Goal: Task Accomplishment & Management: Use online tool/utility

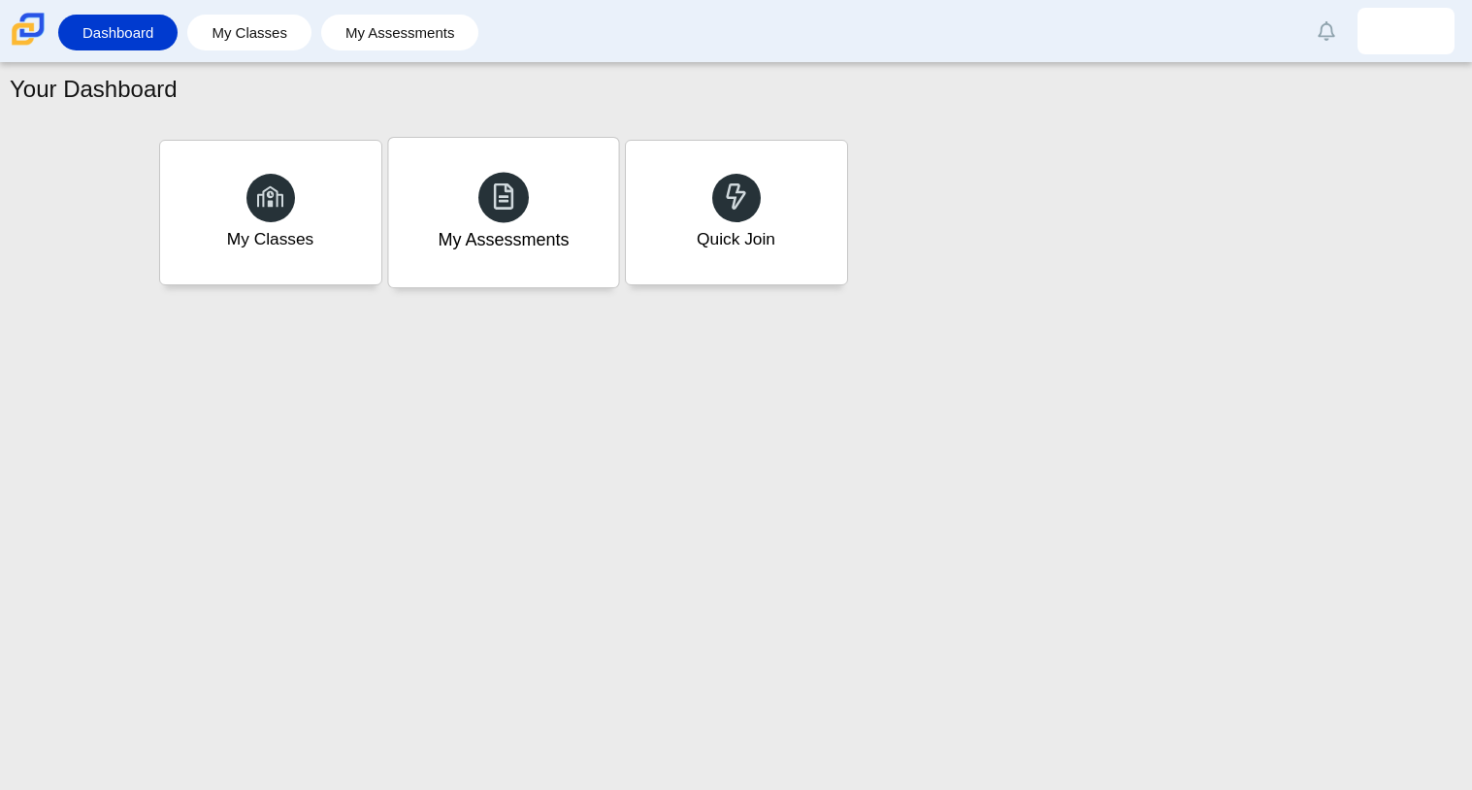
click at [572, 251] on div "My Assessments" at bounding box center [503, 212] width 230 height 149
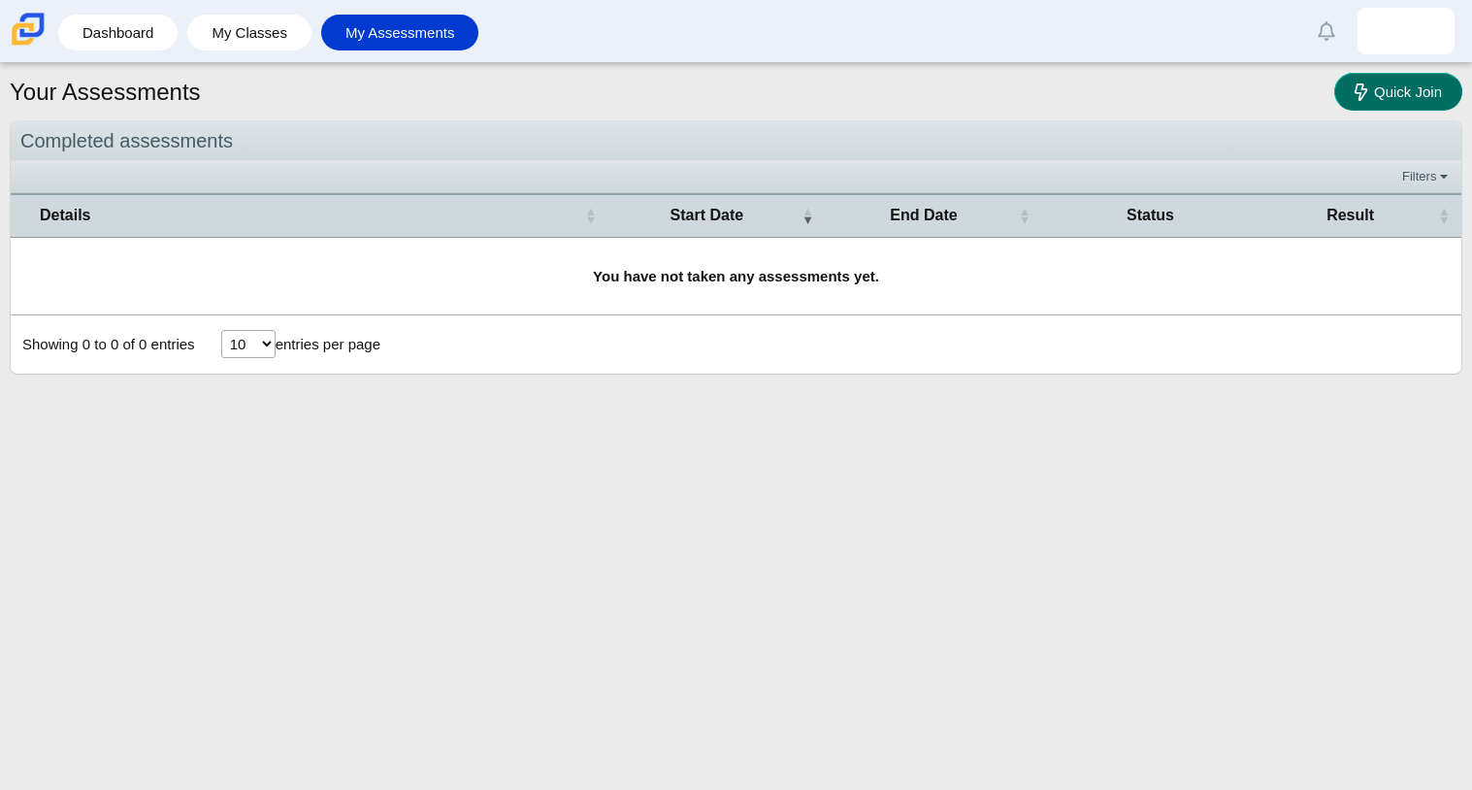
click at [1367, 80] on link "Quick Join" at bounding box center [1398, 92] width 128 height 38
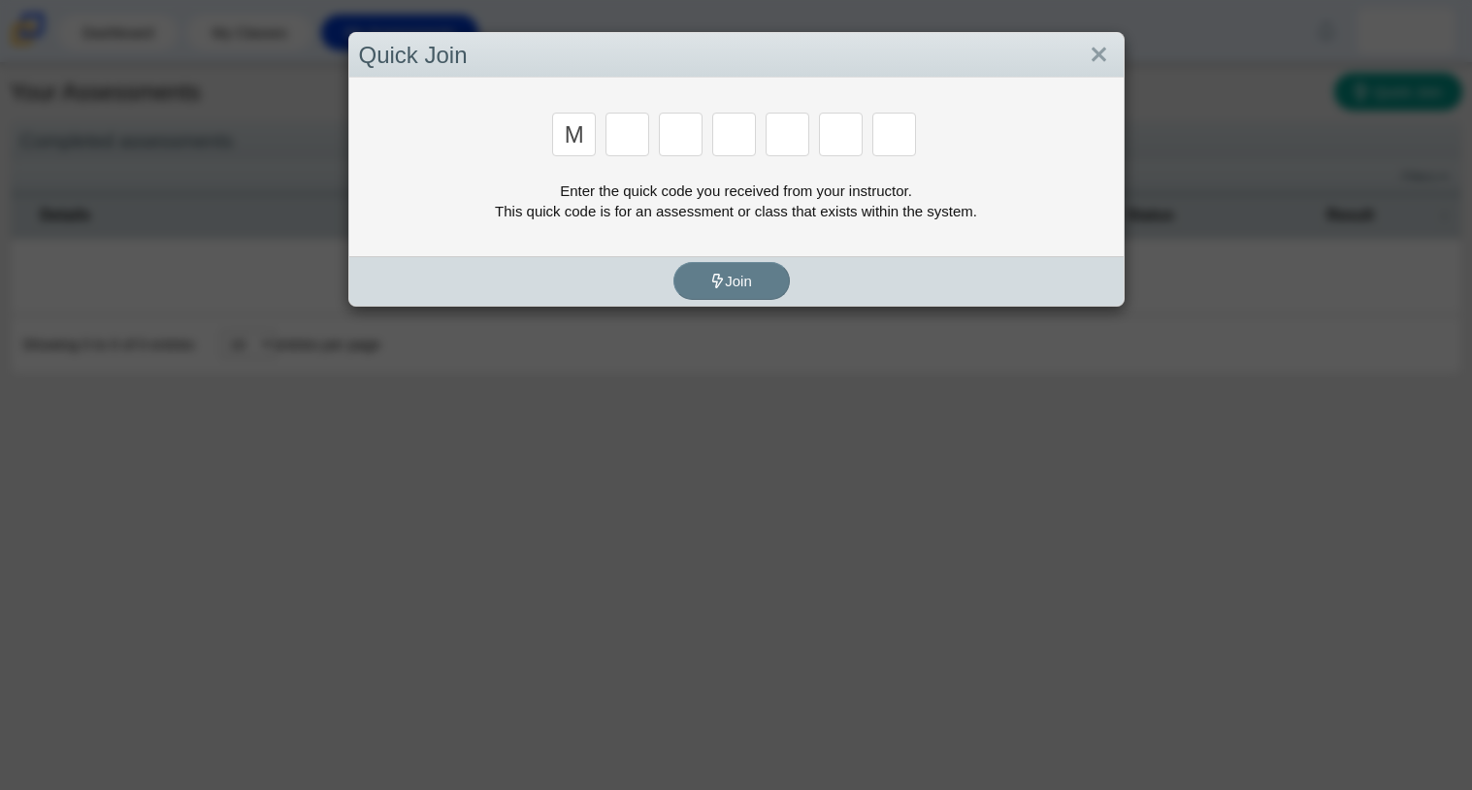
type input "m"
type input "7"
type input "e"
type input "3"
type input "e"
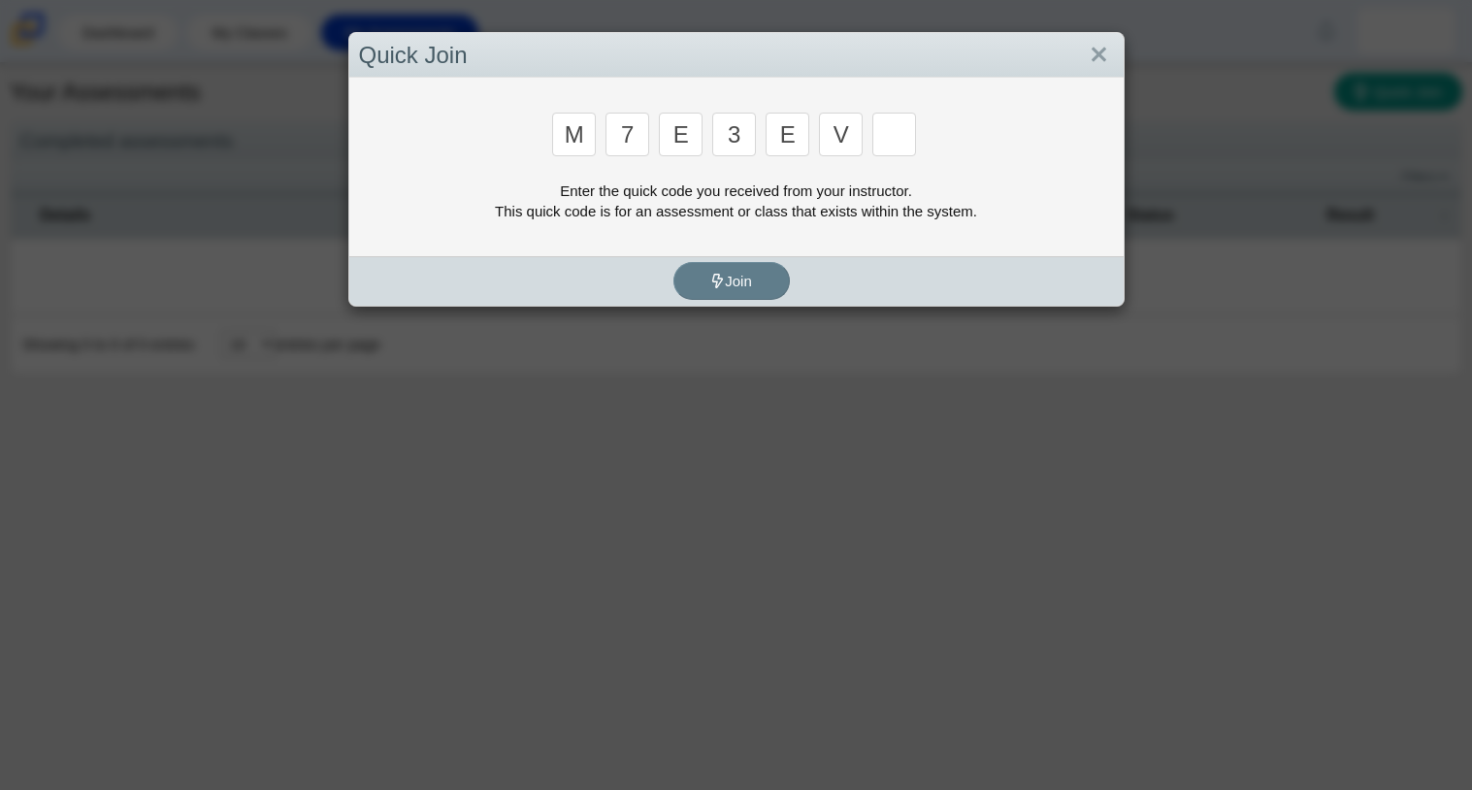
type input "v"
type input "w"
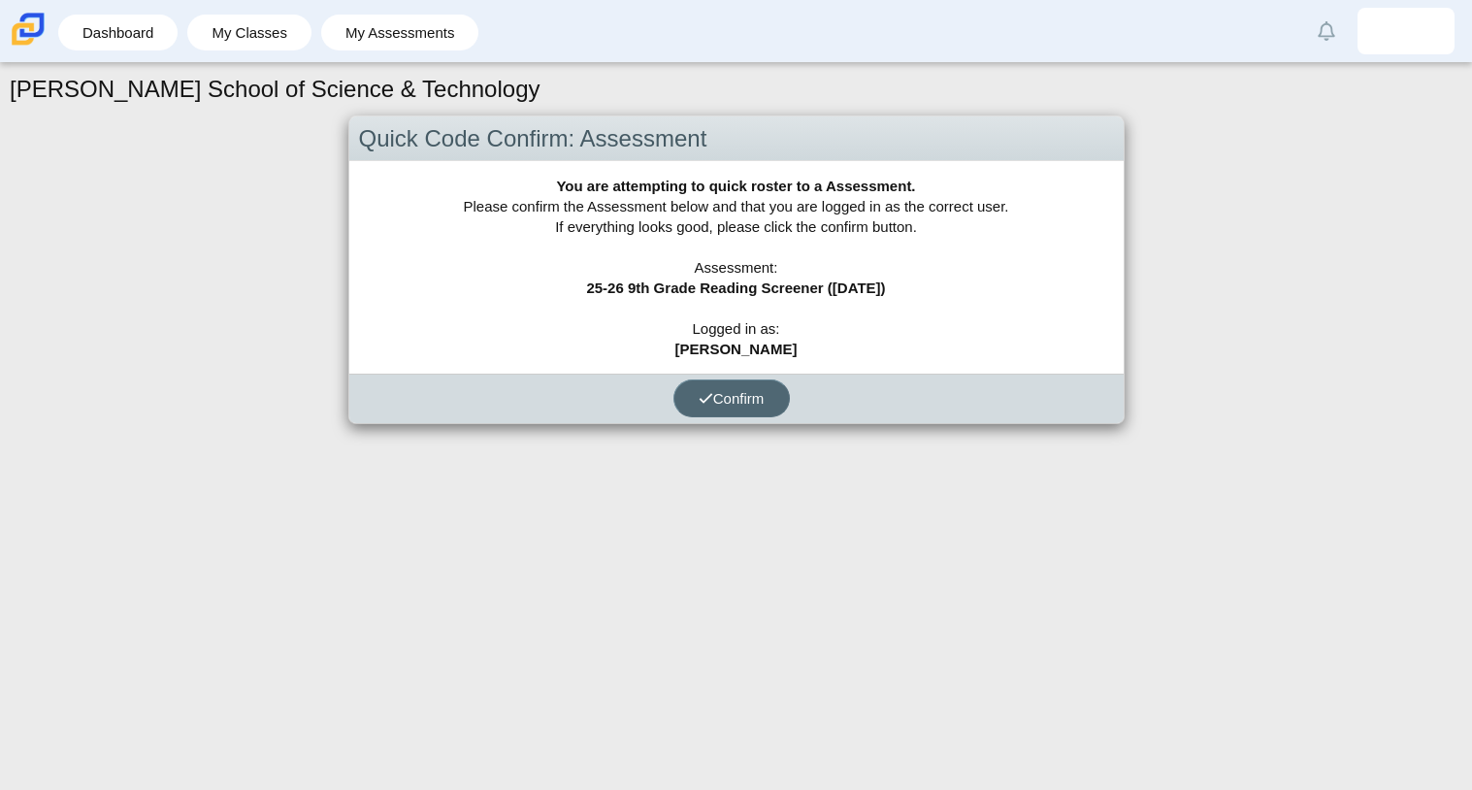
click at [733, 392] on span "Confirm" at bounding box center [732, 398] width 66 height 16
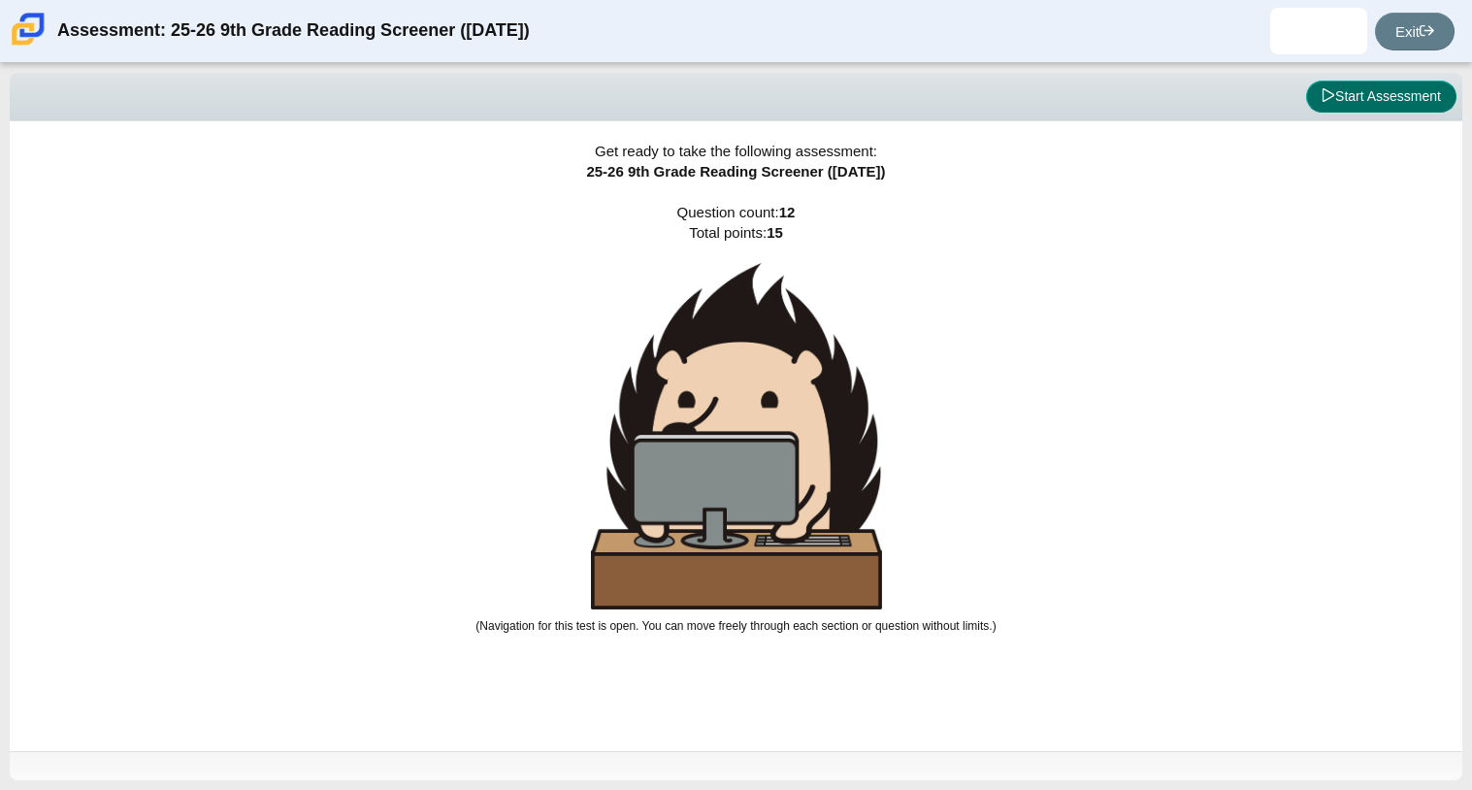
click at [1411, 88] on button "Start Assessment" at bounding box center [1381, 97] width 150 height 33
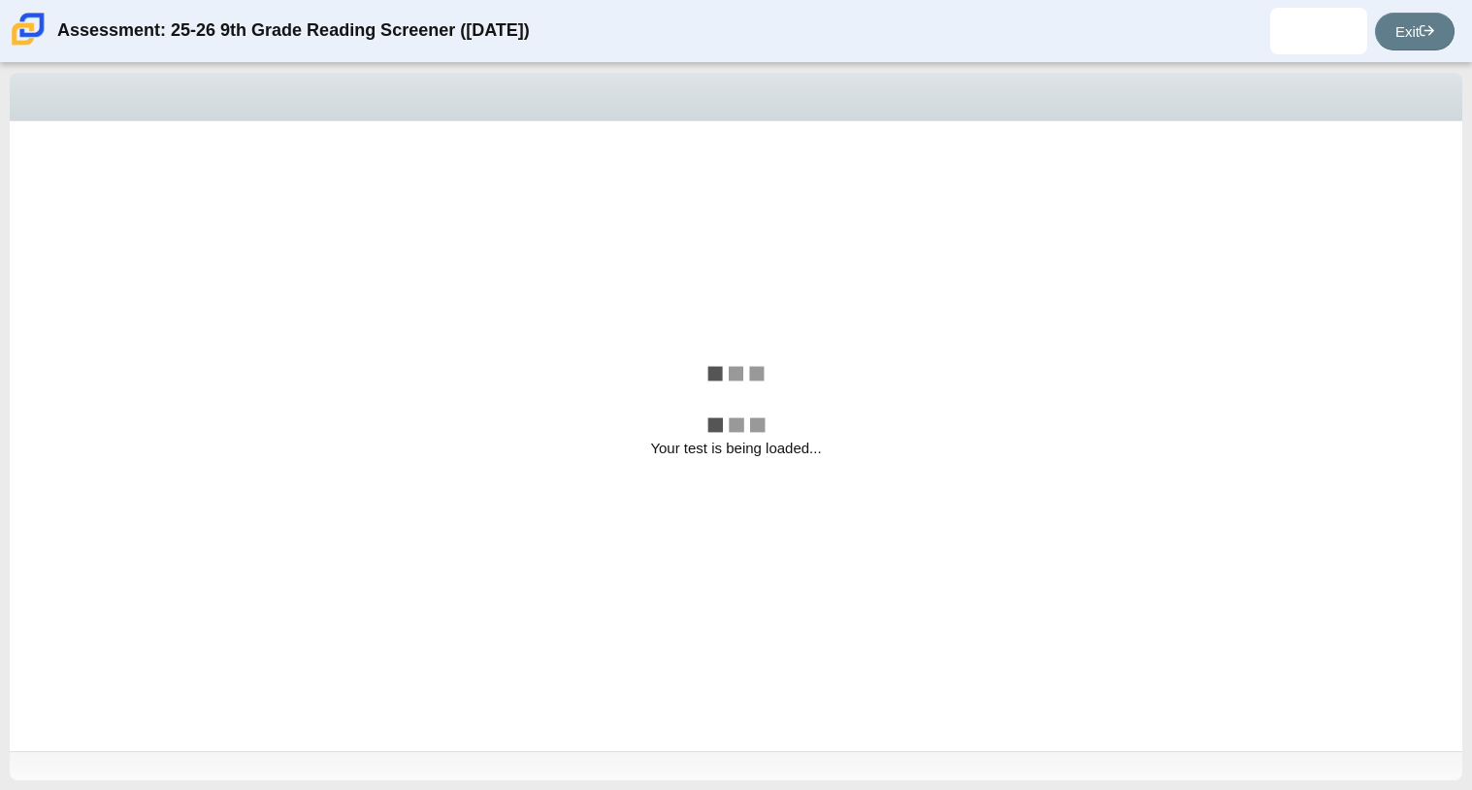
select select "ccc5b315-3c7c-471c-bf90-f22c8299c798"
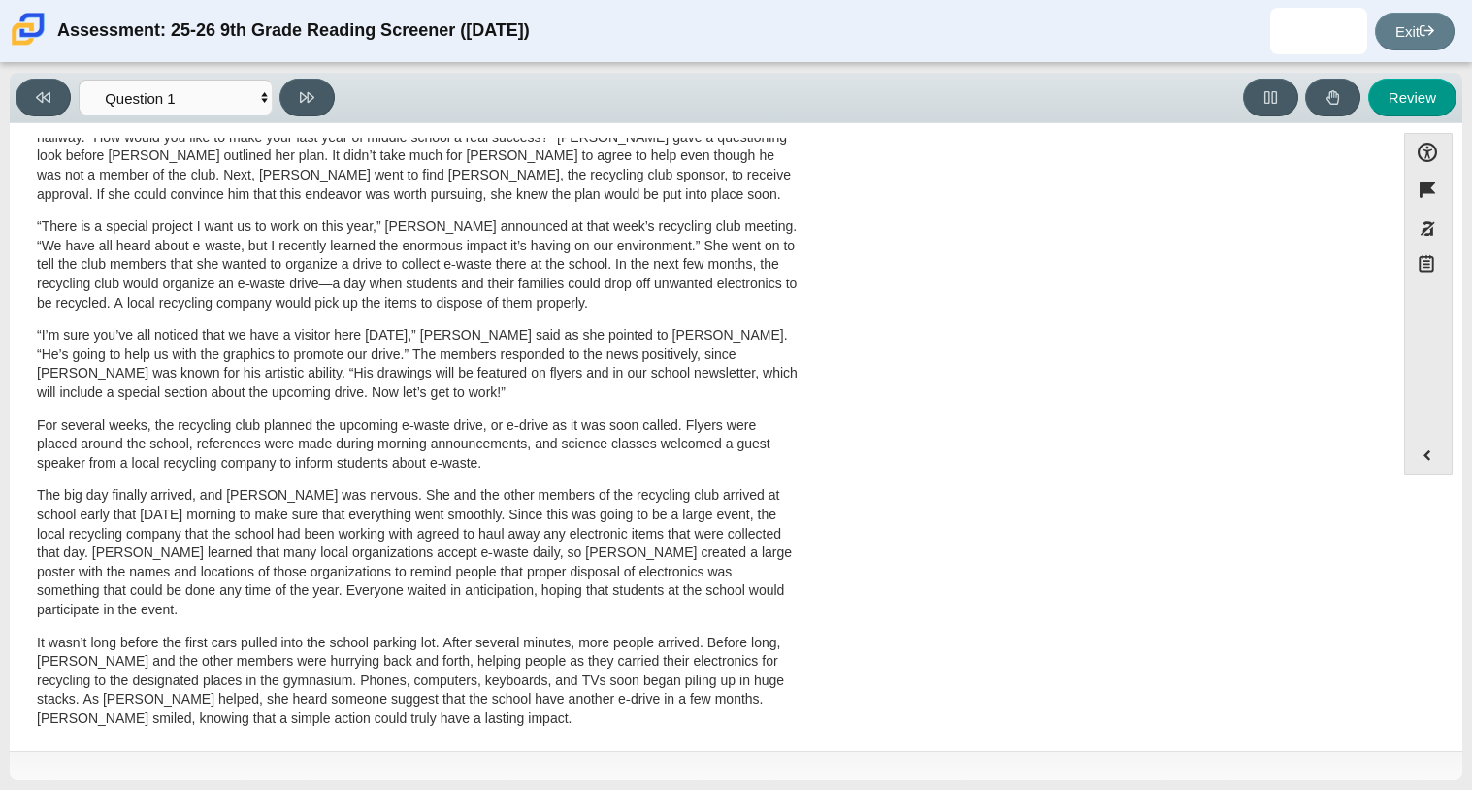
scroll to position [517, 0]
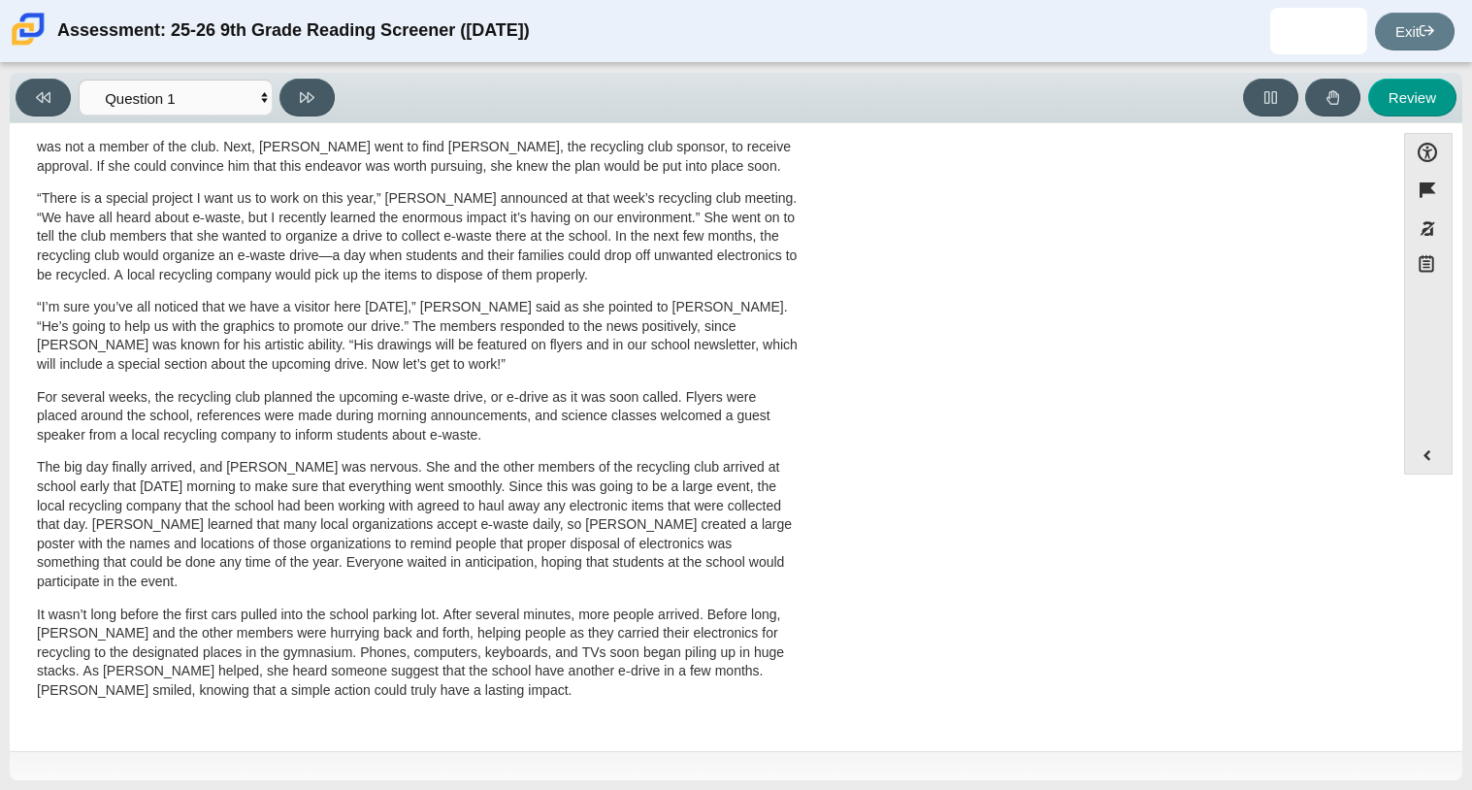
click at [1387, 692] on div "Accessibility options Close Color scheme Font size Zoom Change the background a…" at bounding box center [735, 435] width 1433 height 605
click at [1384, 453] on div "Feature A Lasting Impact Scarlett looked on with pride as she observed a fellow…" at bounding box center [701, 440] width 1365 height 605
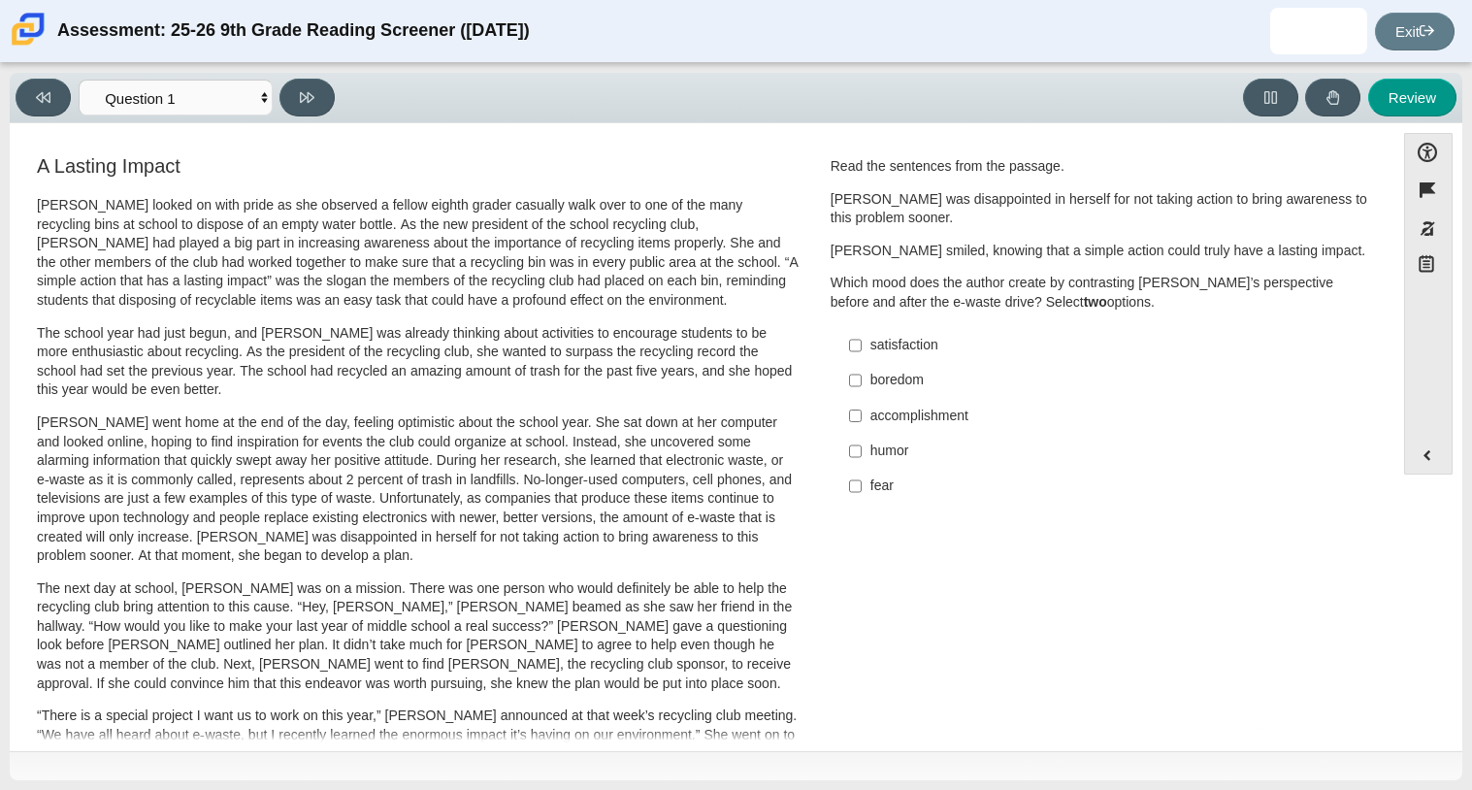
click at [903, 336] on div "satisfaction" at bounding box center [1115, 345] width 490 height 19
click at [862, 335] on input "satisfaction satisfaction" at bounding box center [855, 345] width 13 height 35
checkbox input "true"
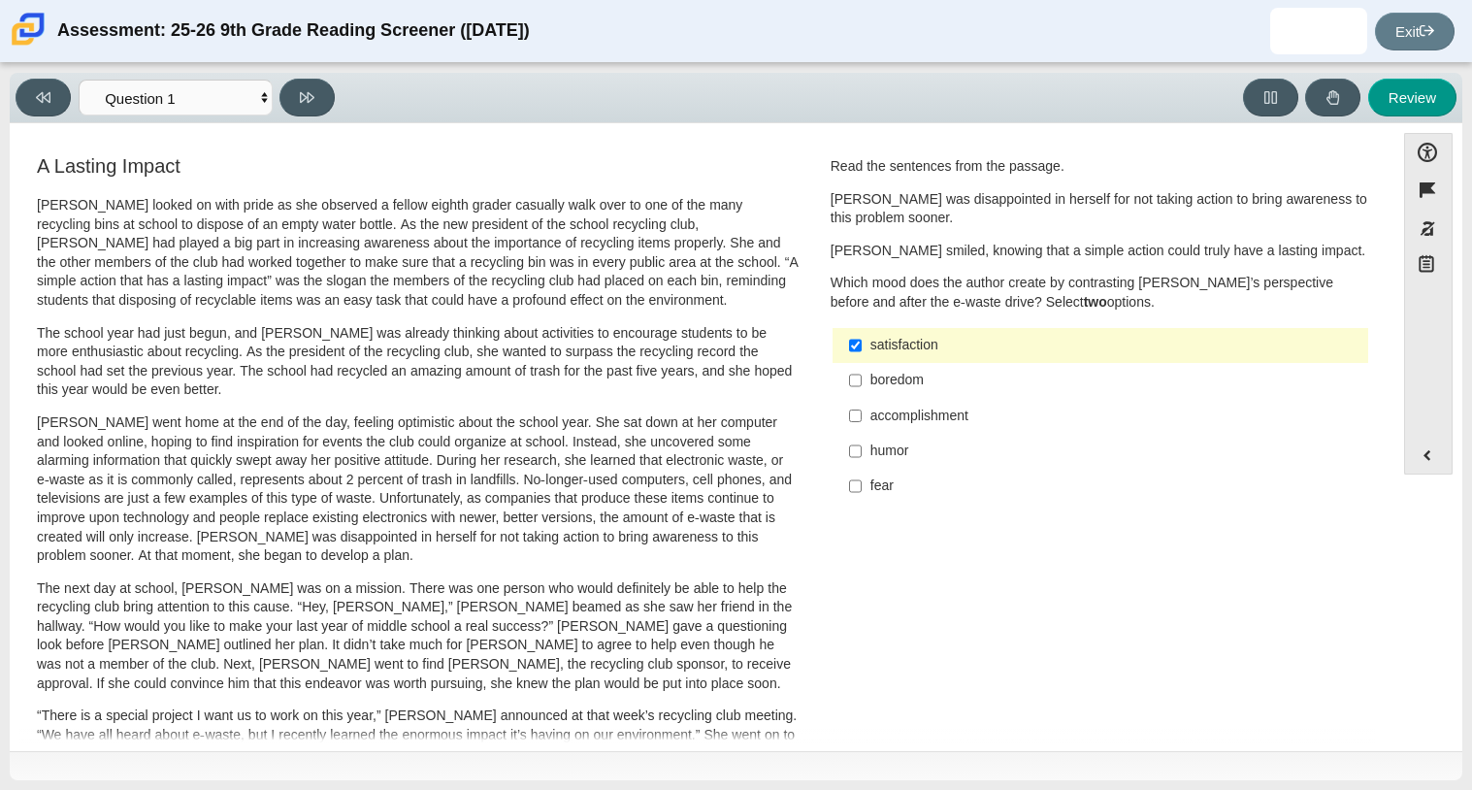
click at [906, 393] on label "boredom boredom" at bounding box center [1101, 380] width 533 height 35
click at [862, 393] on input "boredom boredom" at bounding box center [855, 380] width 13 height 35
checkbox input "true"
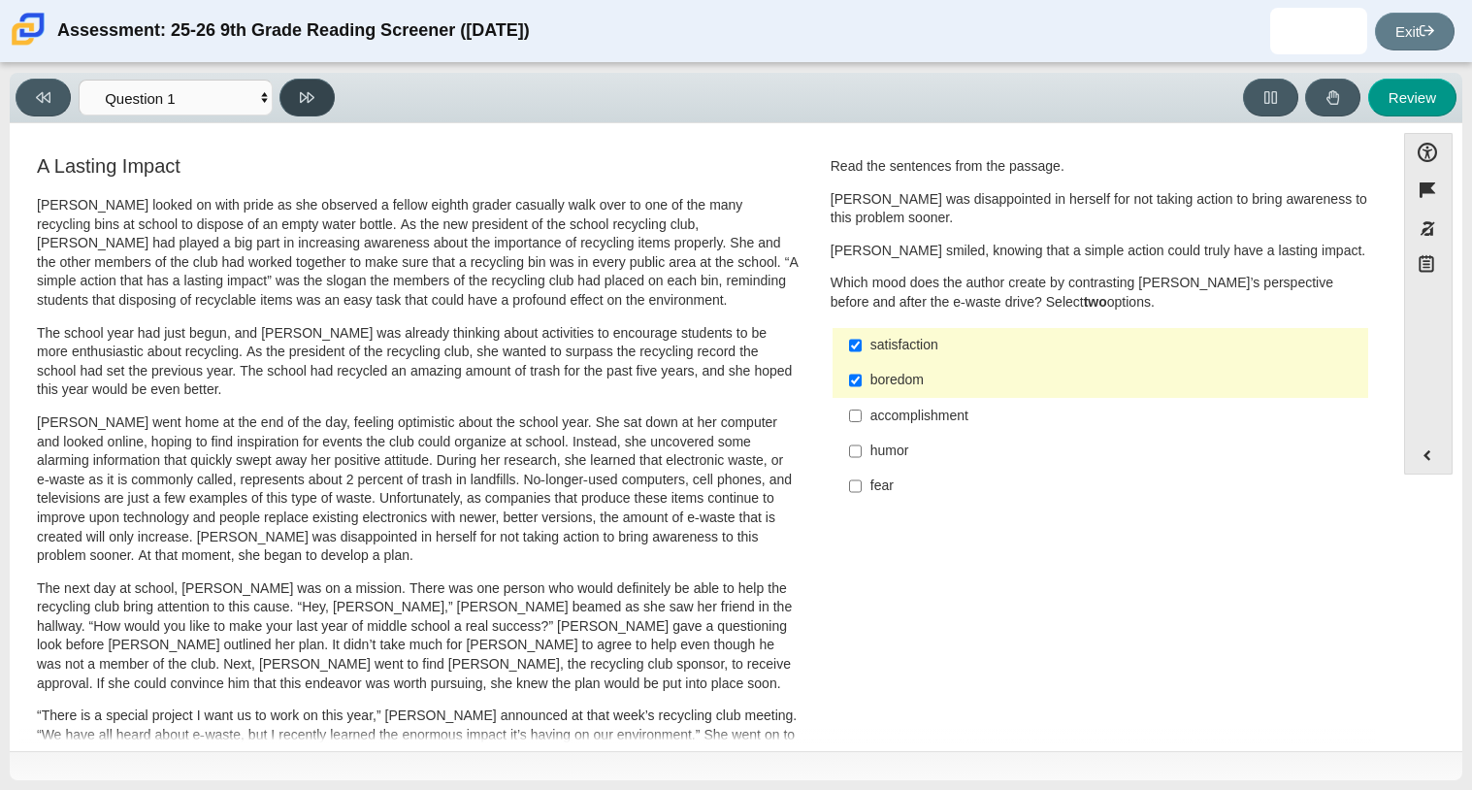
click at [310, 102] on icon at bounding box center [307, 97] width 15 height 15
select select "0ff64528-ffd7-428d-b192-babfaadd44e8"
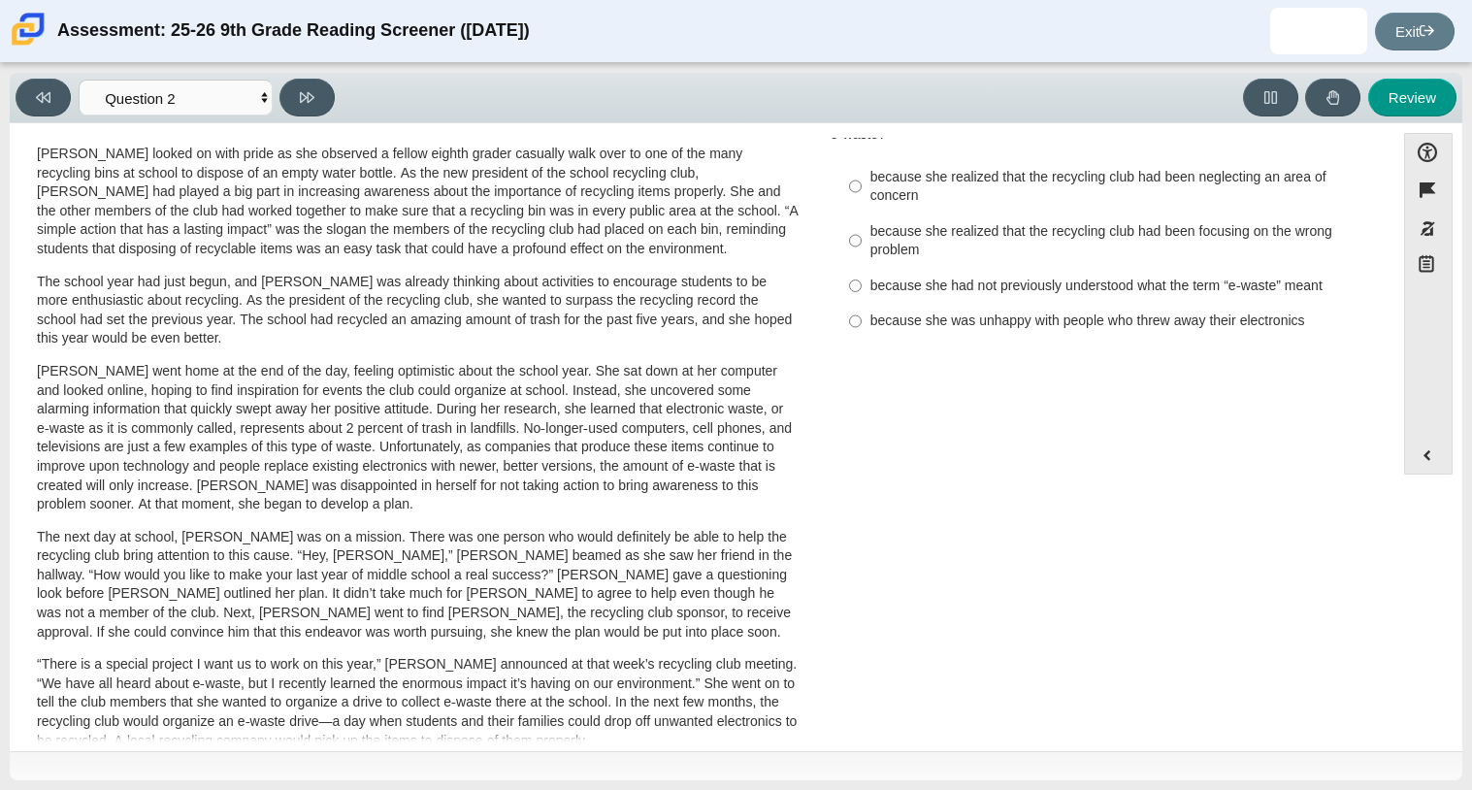
scroll to position [13, 0]
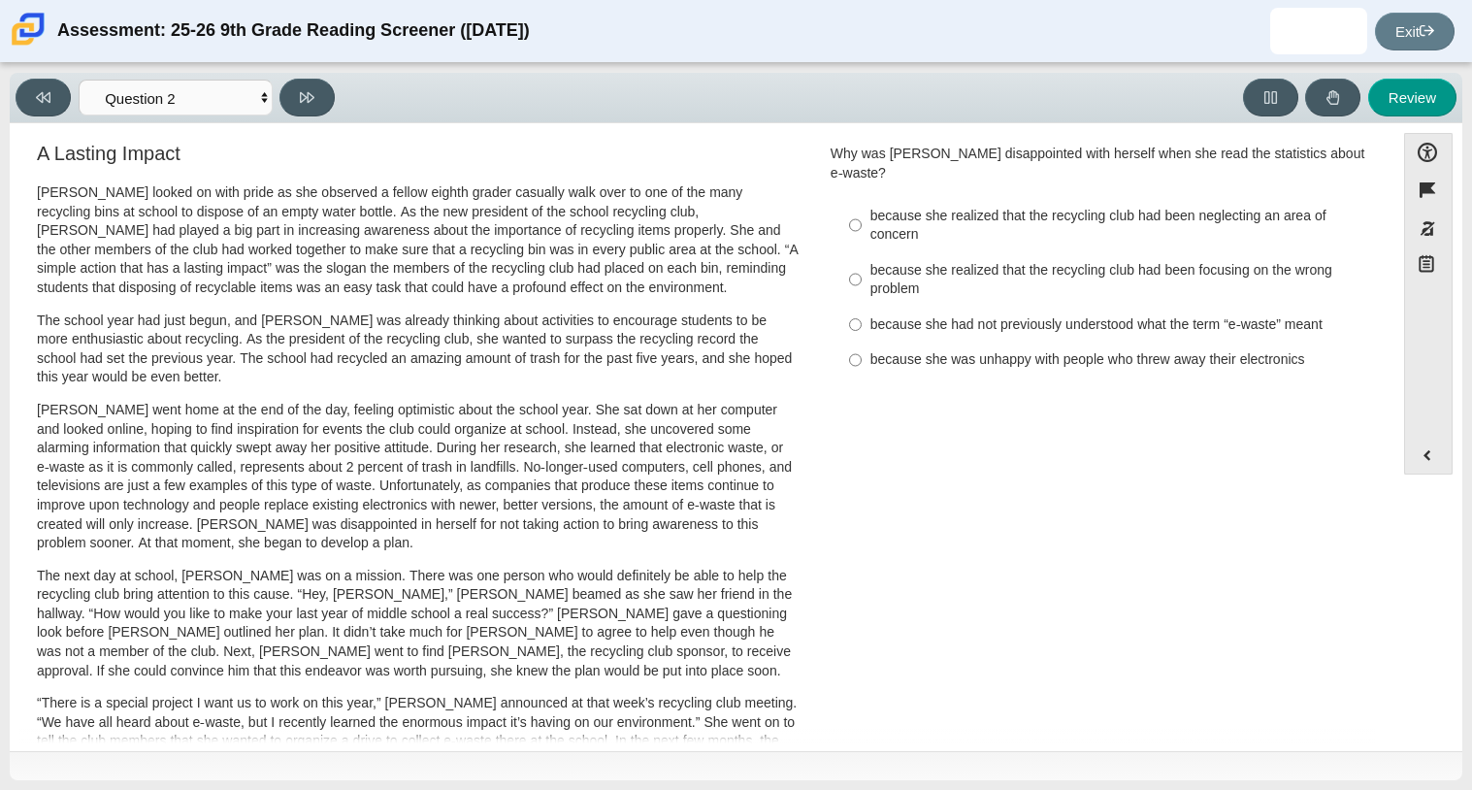
click at [1054, 264] on div "because she realized that the recycling club had been focusing on the wrong pro…" at bounding box center [1115, 280] width 490 height 38
click at [862, 264] on input "because she realized that the recycling club had been focusing on the wrong pro…" at bounding box center [855, 279] width 13 height 54
radio input "true"
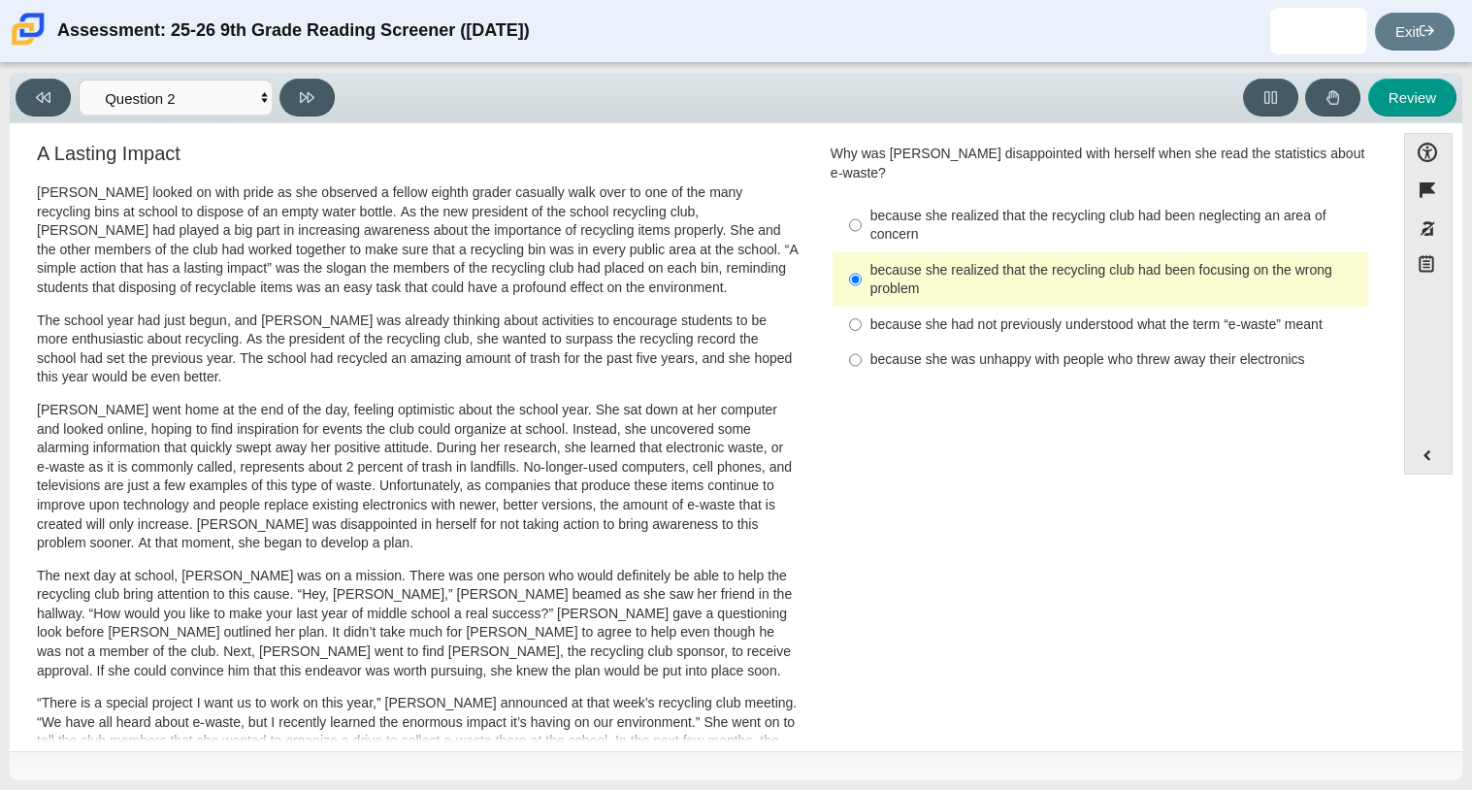
click at [1088, 350] on div "because she was unhappy with people who threw away their electronics" at bounding box center [1115, 359] width 490 height 19
click at [862, 343] on input "because she was unhappy with people who threw away their electronics because sh…" at bounding box center [855, 360] width 13 height 35
radio input "true"
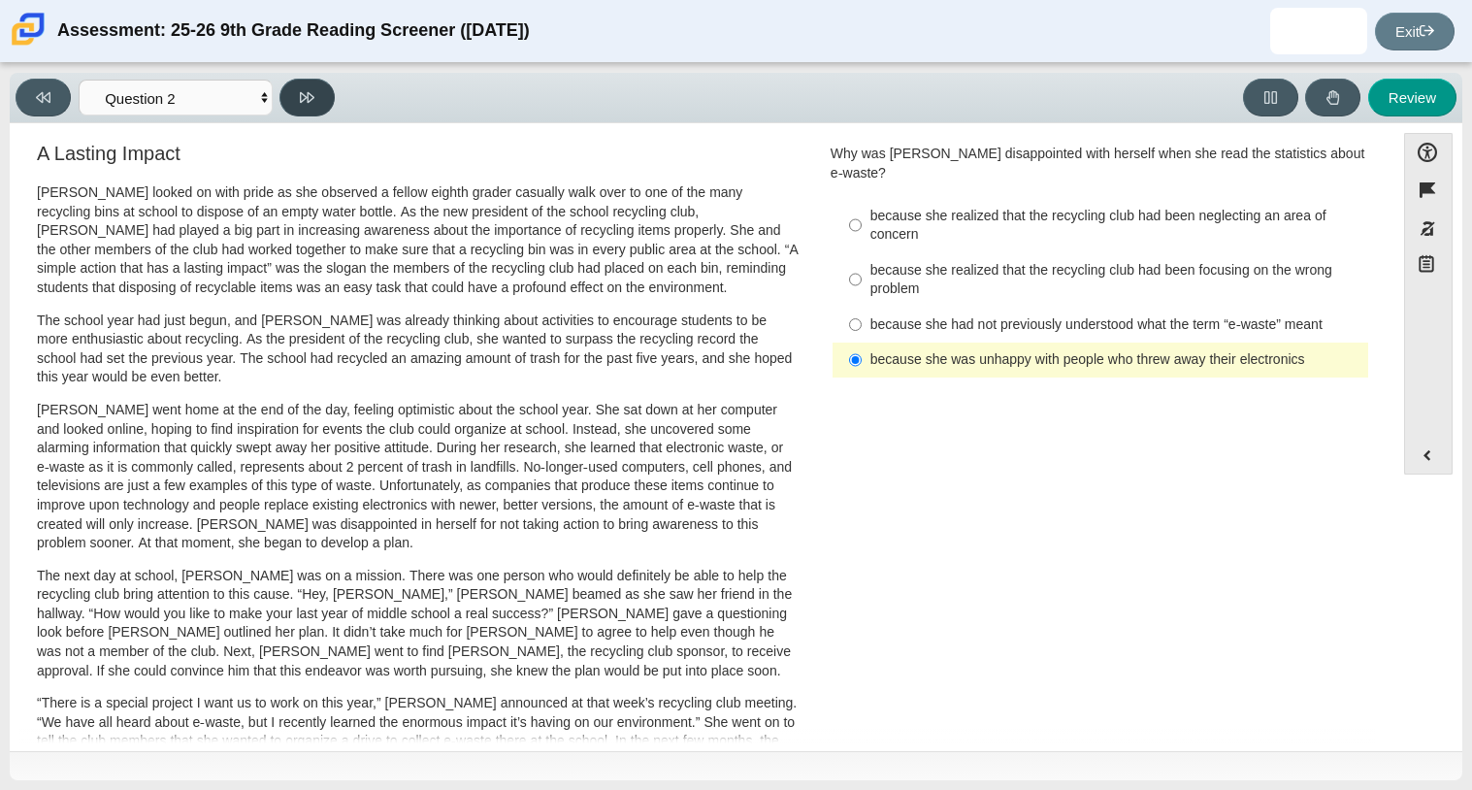
click at [311, 101] on icon at bounding box center [307, 97] width 15 height 15
select select "7ce3d843-6974-4858-901c-1ff39630e843"
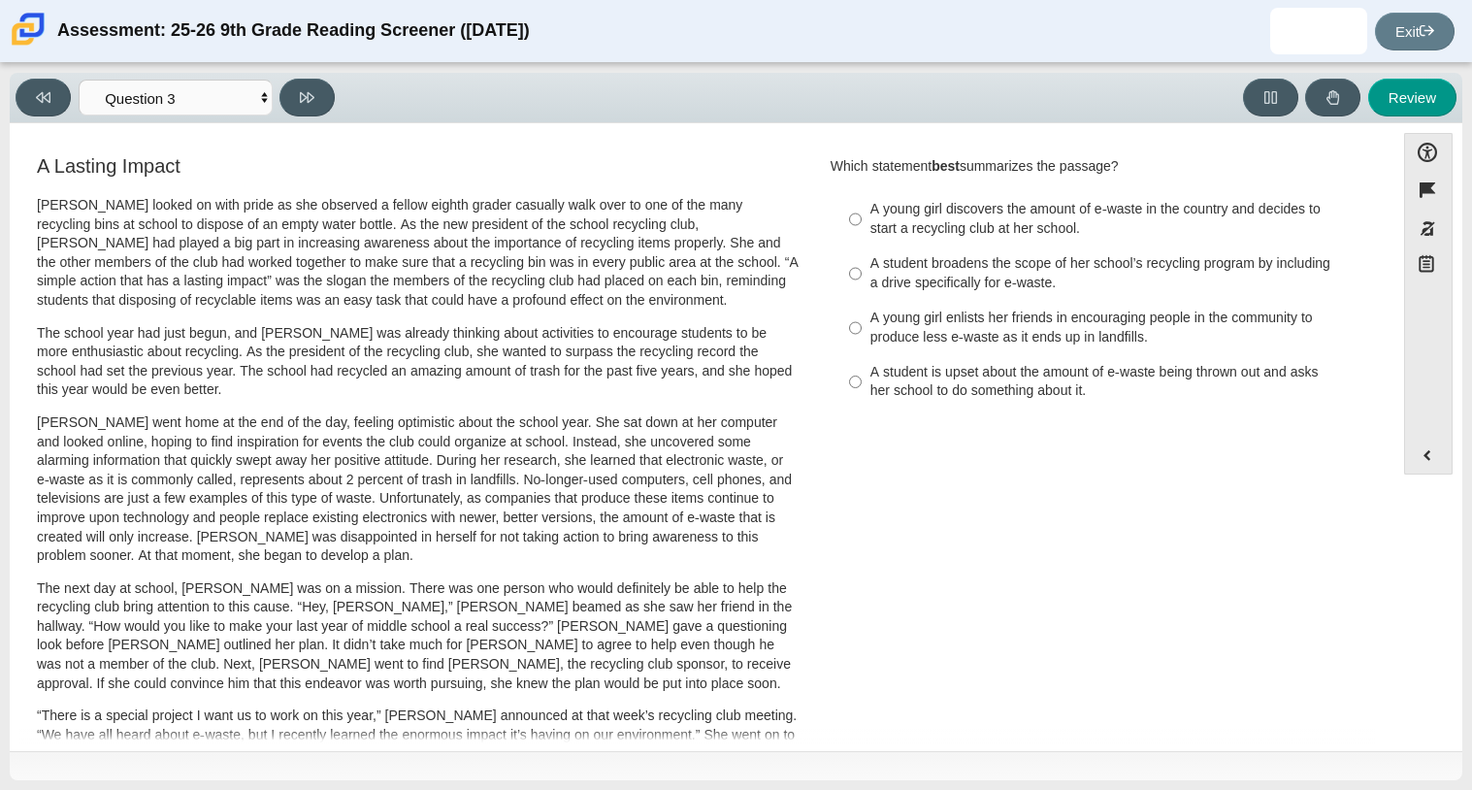
click at [958, 275] on div "A student broadens the scope of her school’s recycling program by including a d…" at bounding box center [1115, 273] width 490 height 38
click at [862, 275] on input "A student broadens the scope of her school’s recycling program by including a d…" at bounding box center [855, 273] width 13 height 54
radio input "true"
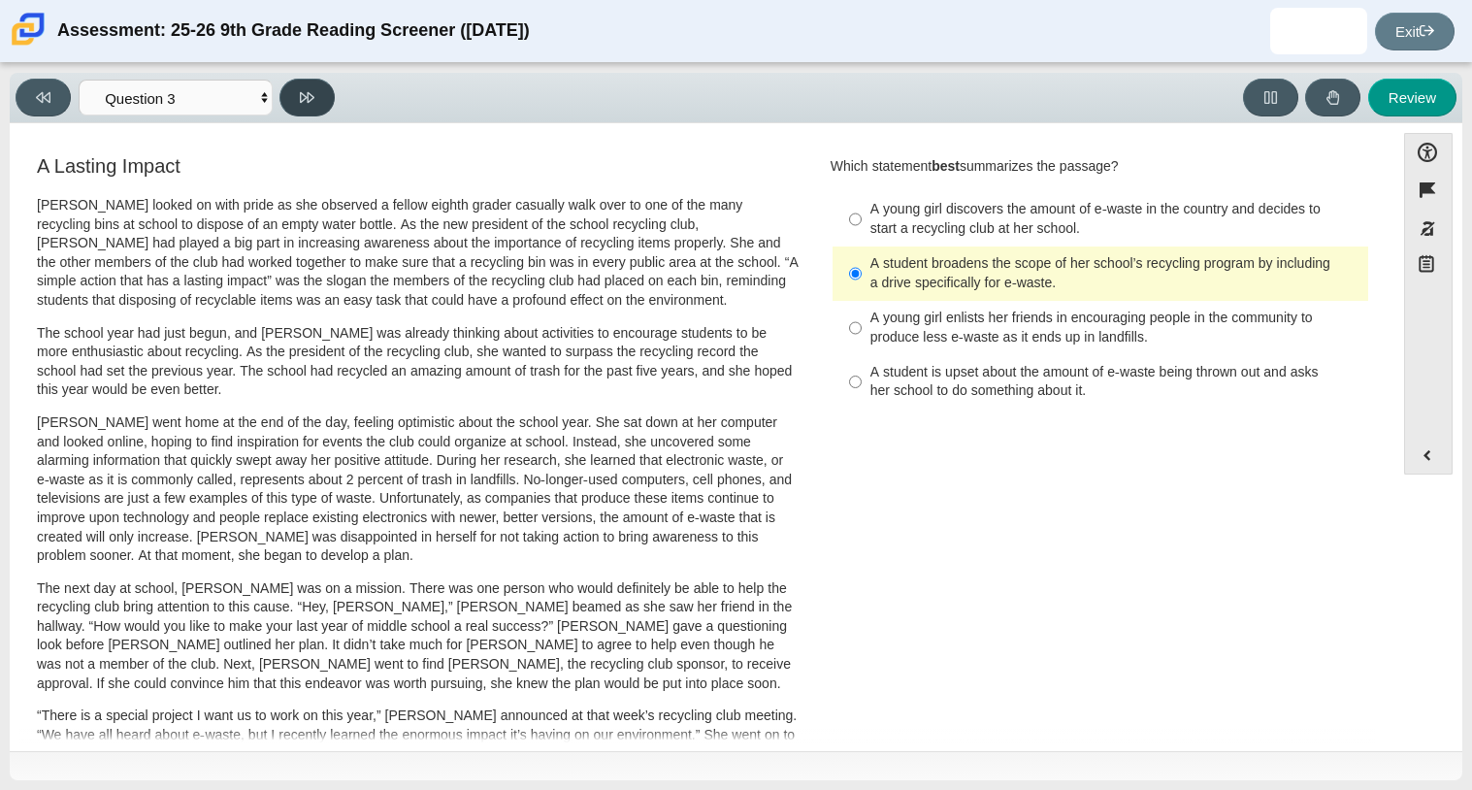
click at [312, 90] on icon at bounding box center [307, 97] width 15 height 15
select select "ca9ea0f1-49c5-4bd1-83b0-472c18652b42"
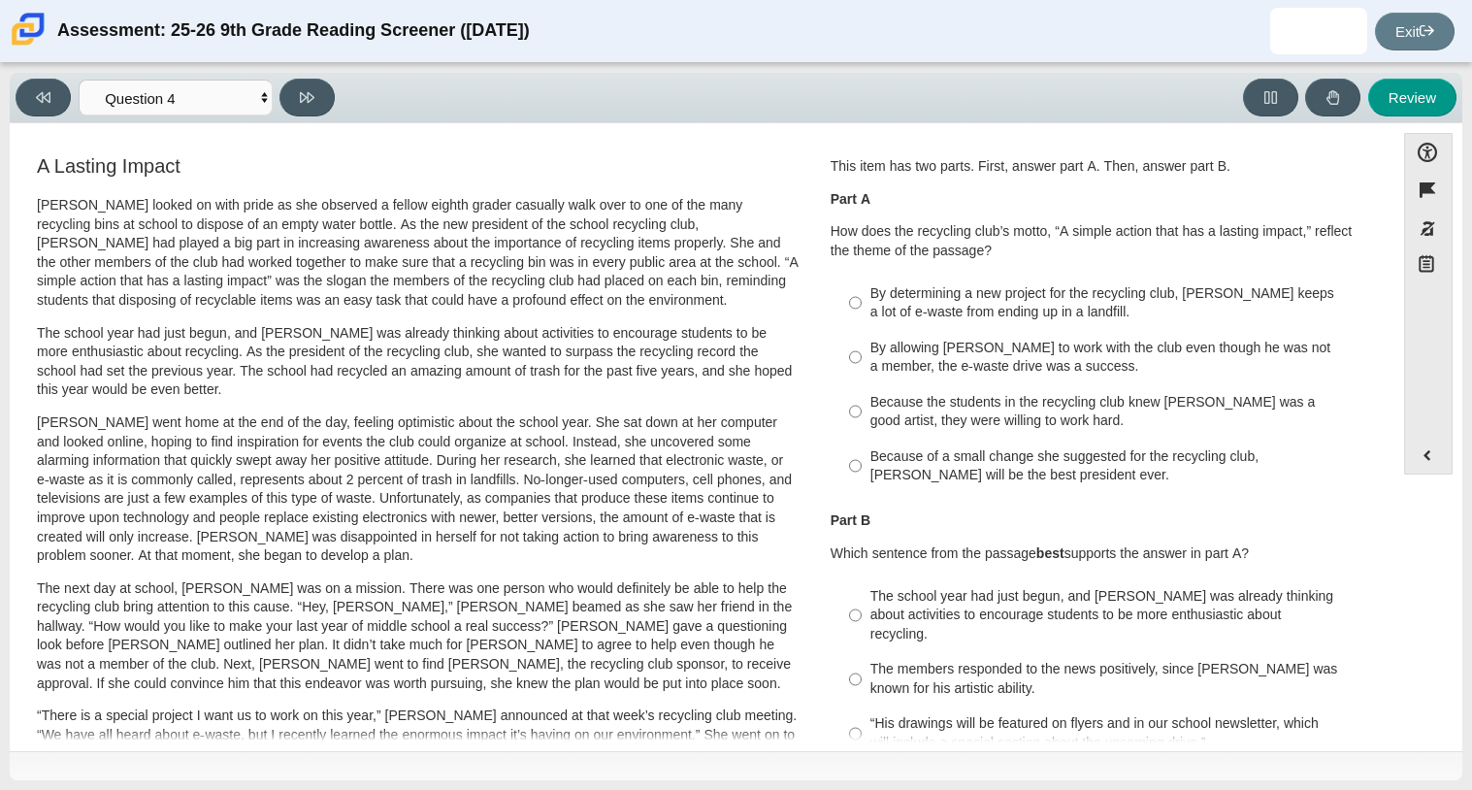
click at [946, 350] on div "By allowing Juan Carlos to work with the club even though he was not a member, …" at bounding box center [1115, 358] width 490 height 38
click at [862, 350] on input "By allowing Juan Carlos to work with the club even though he was not a member, …" at bounding box center [855, 357] width 13 height 54
radio input "true"
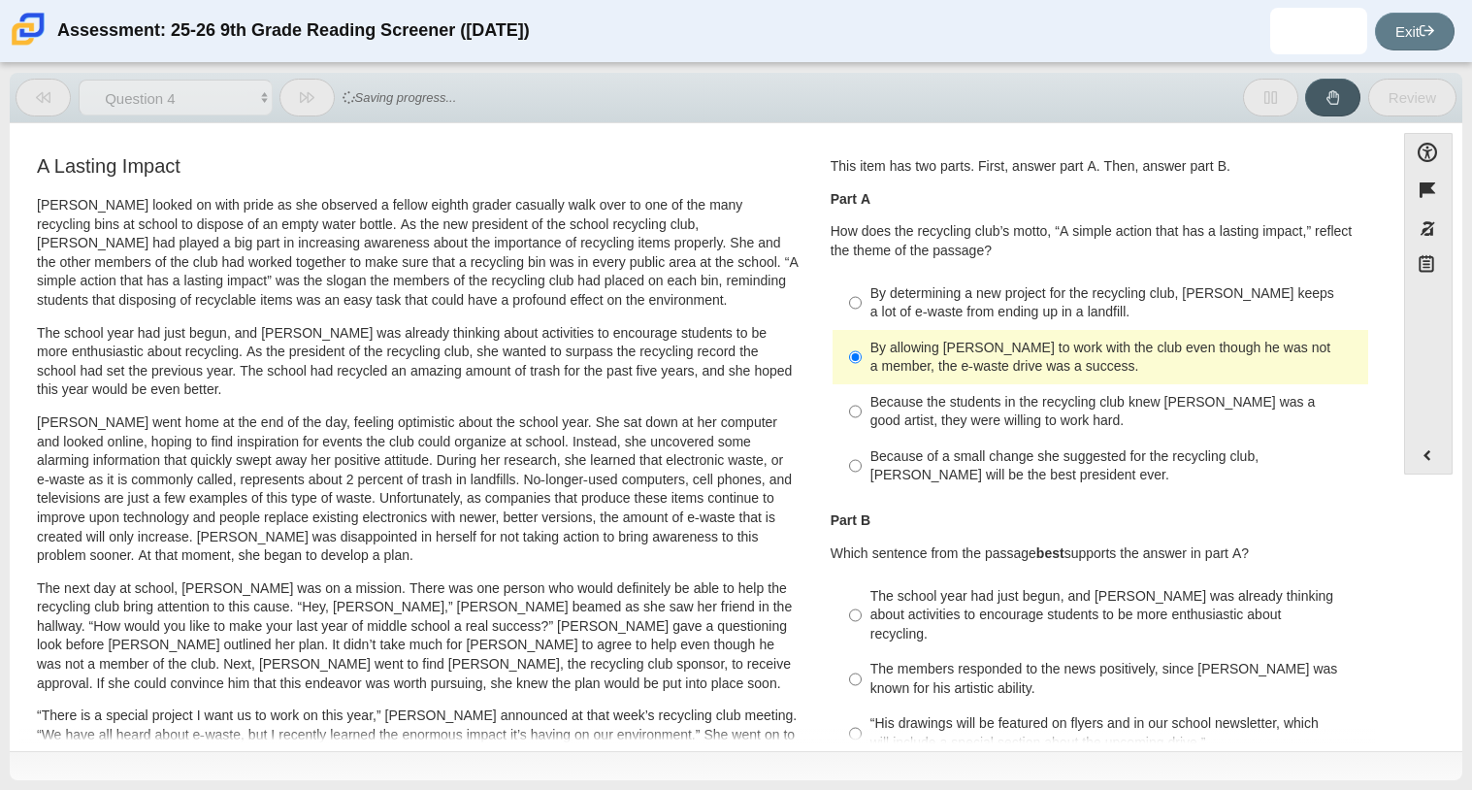
click at [878, 418] on div "Because the students in the recycling club knew Juan Carlos was a good artist, …" at bounding box center [1115, 412] width 490 height 38
click at [862, 418] on input "Because the students in the recycling club knew Juan Carlos was a good artist, …" at bounding box center [855, 411] width 13 height 54
radio input "true"
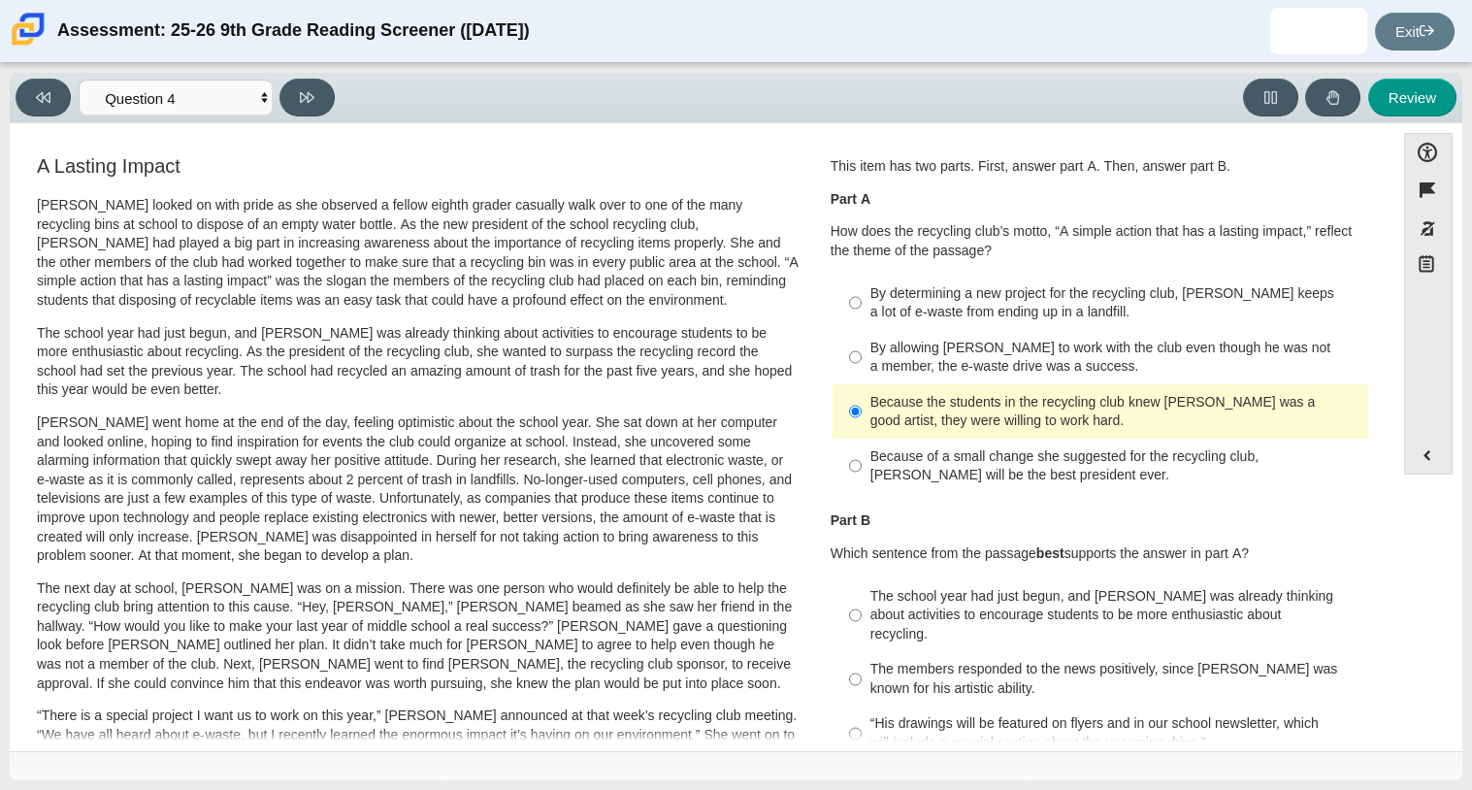
click at [890, 354] on div "By allowing Juan Carlos to work with the club even though he was not a member, …" at bounding box center [1115, 358] width 490 height 38
click at [862, 354] on input "By allowing Juan Carlos to work with the club even though he was not a member, …" at bounding box center [855, 357] width 13 height 54
radio input "true"
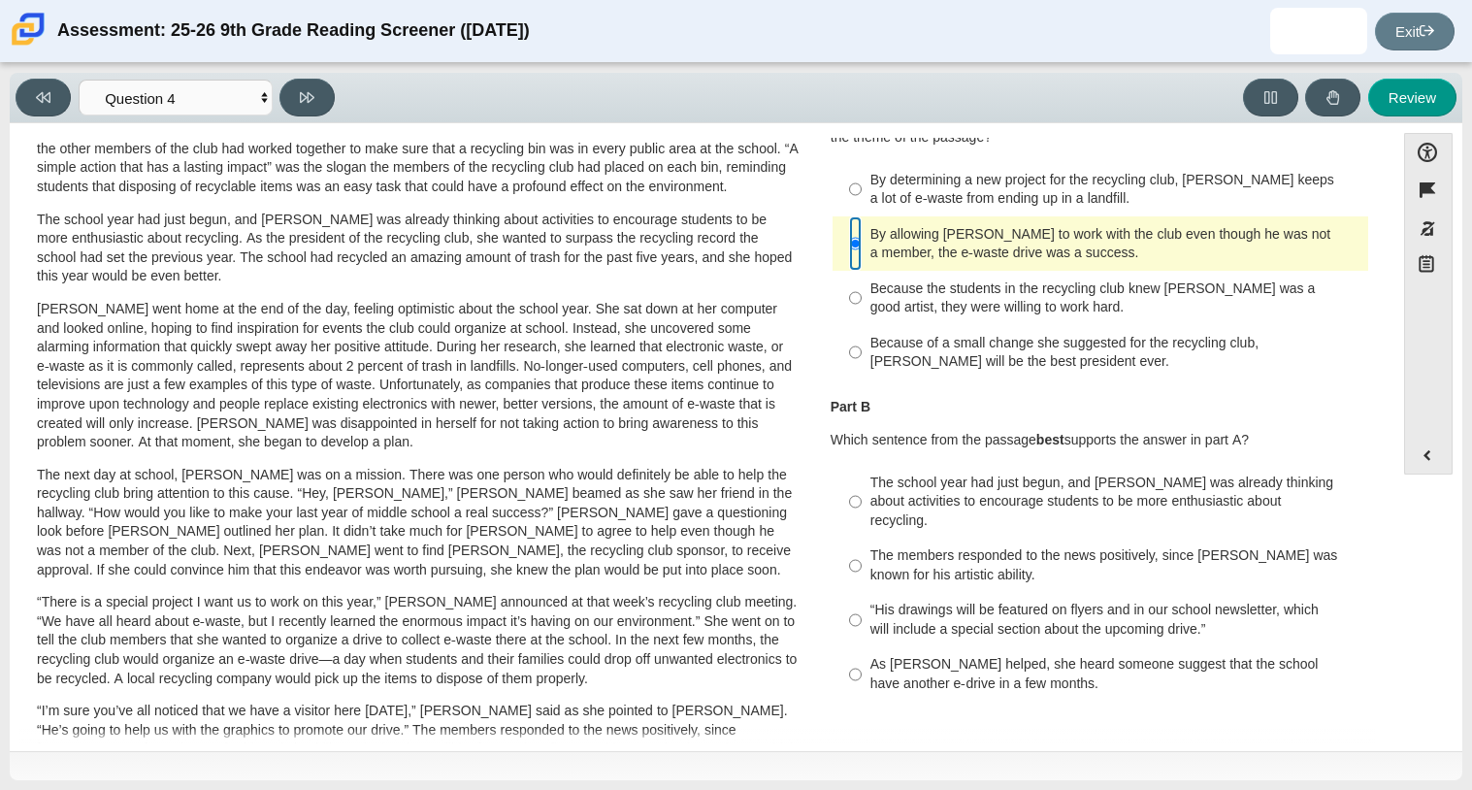
scroll to position [114, 0]
click at [1180, 538] on label "The members responded to the news positively, since Juan Carlos was known for h…" at bounding box center [1101, 565] width 533 height 54
click at [862, 538] on input "The members responded to the news positively, since Juan Carlos was known for h…" at bounding box center [855, 565] width 13 height 54
radio input "true"
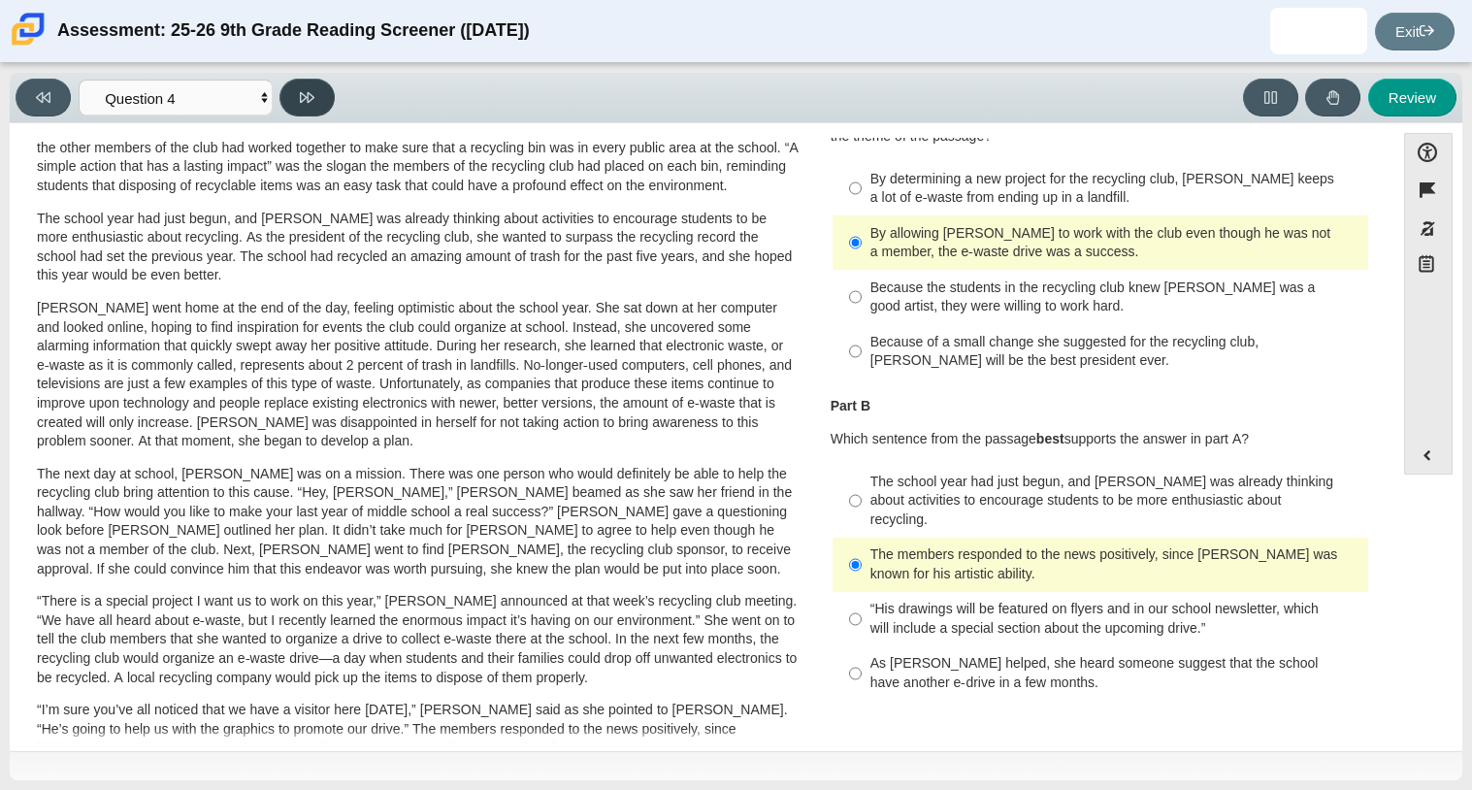
click at [309, 96] on icon at bounding box center [307, 97] width 15 height 15
select select "e41f1a79-e29f-4095-8030-a53364015bed"
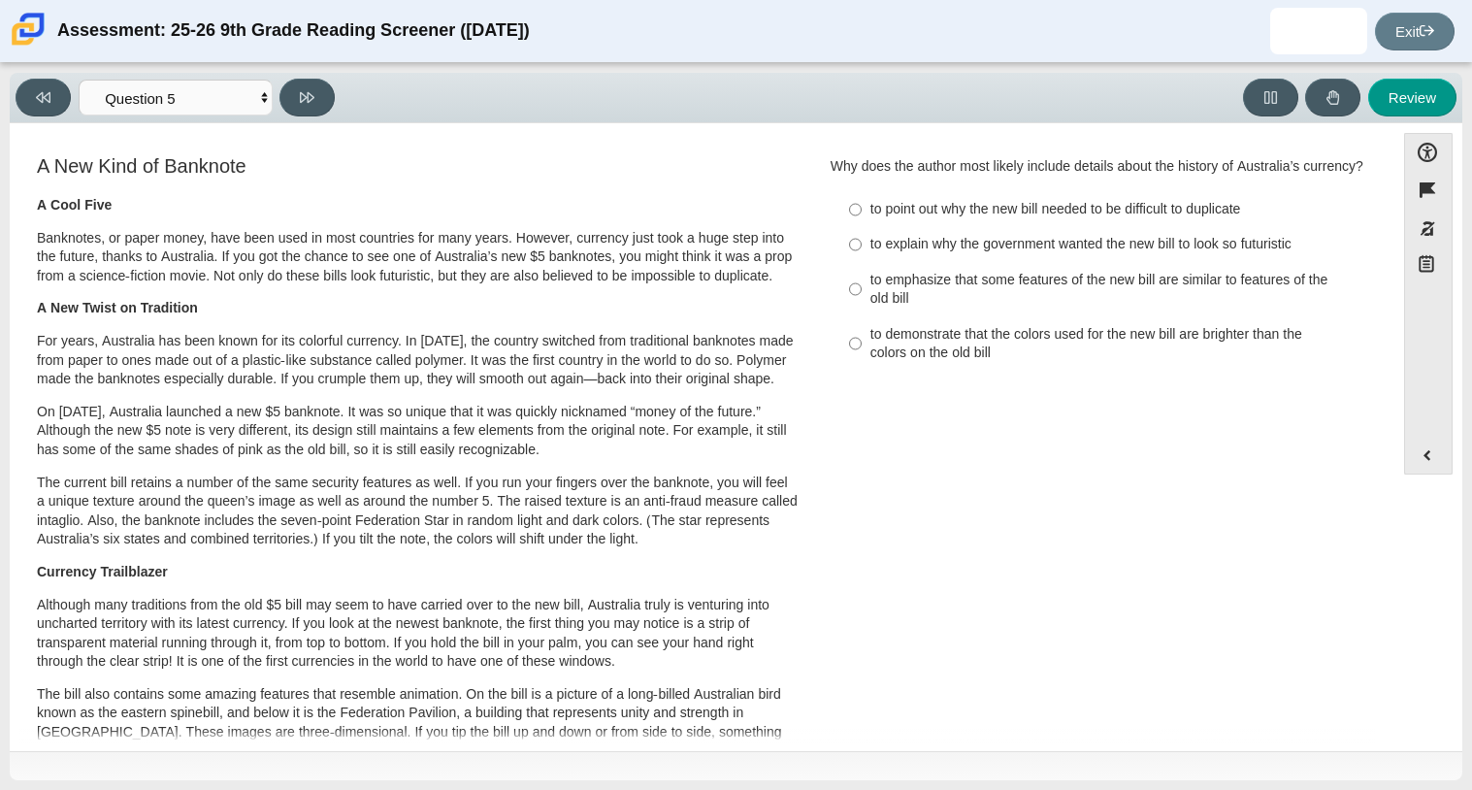
click at [881, 254] on div "to explain why the government wanted the new bill to look so futuristic" at bounding box center [1115, 244] width 490 height 19
click at [862, 261] on input "to explain why the government wanted the new bill to look so futuristic to expl…" at bounding box center [855, 244] width 13 height 35
radio input "true"
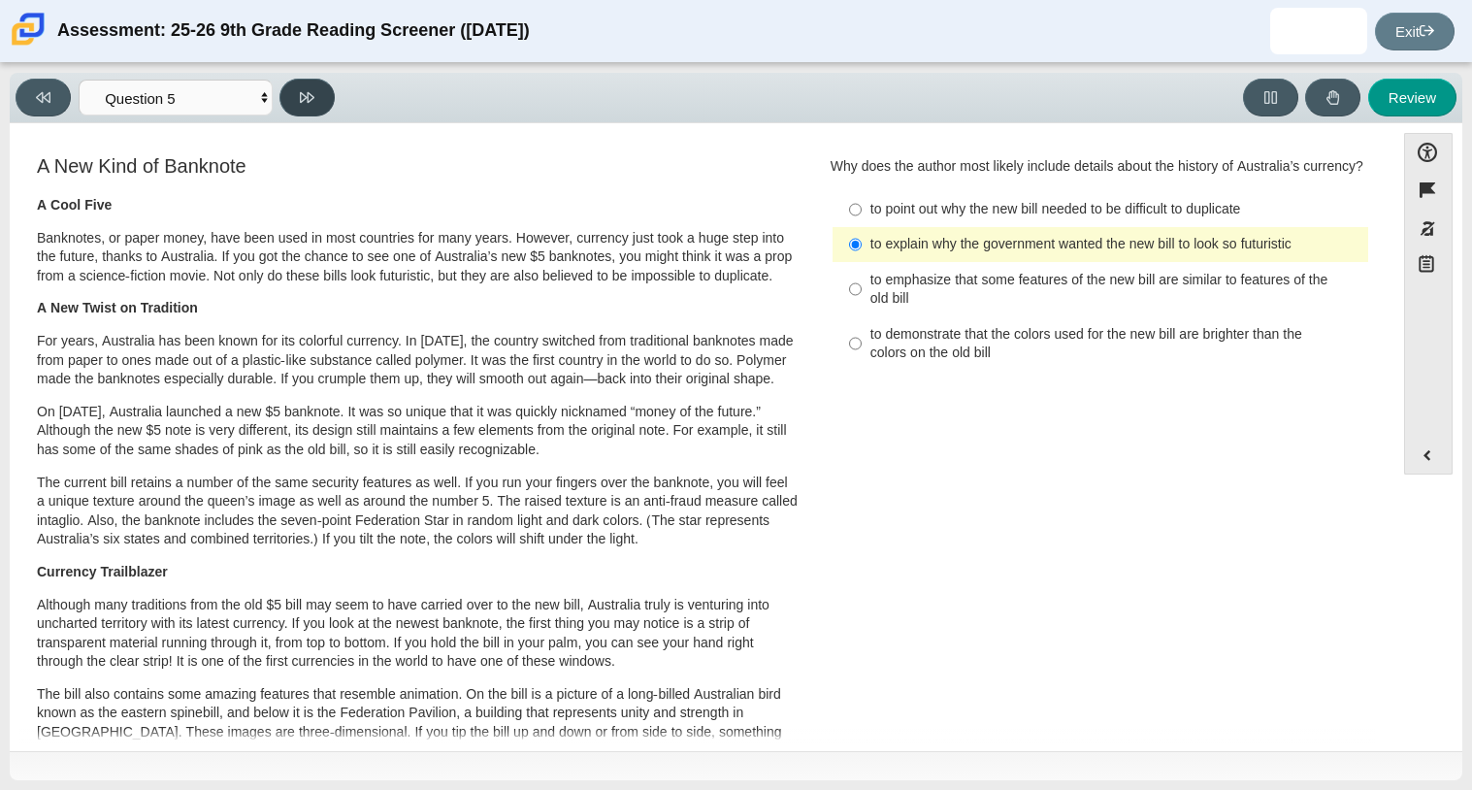
click at [306, 114] on button at bounding box center [306, 98] width 55 height 38
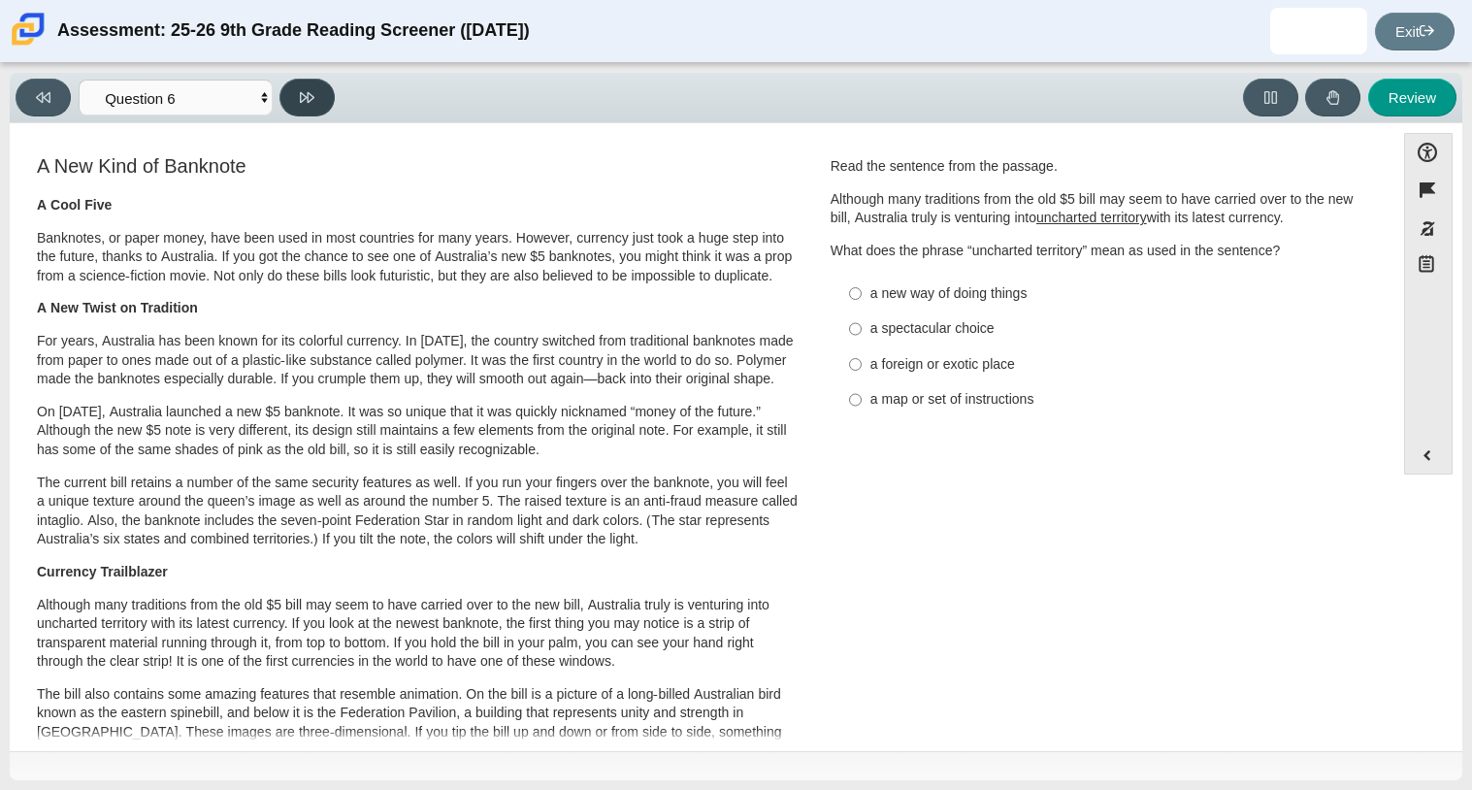
click at [306, 114] on button at bounding box center [306, 98] width 55 height 38
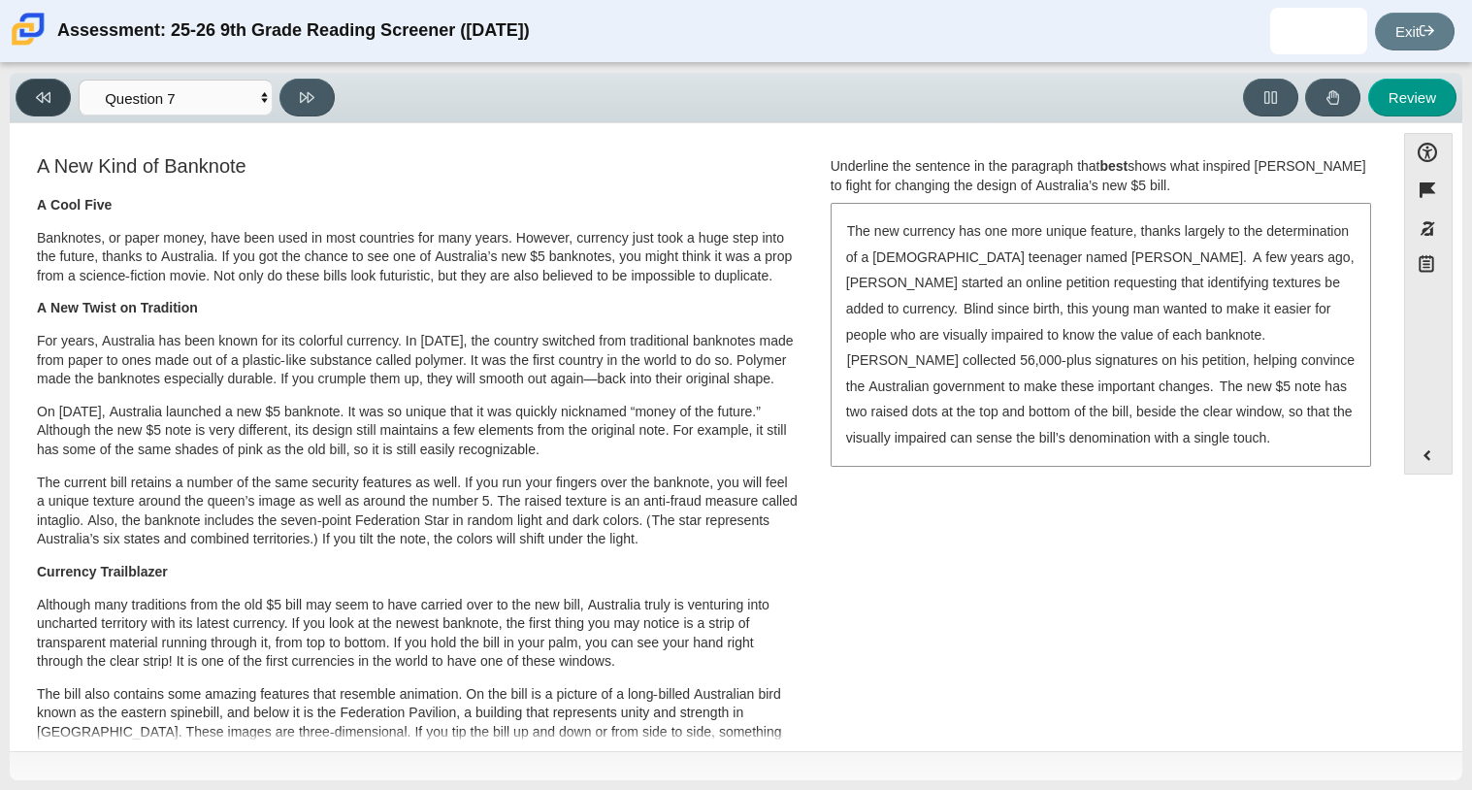
click at [25, 85] on button at bounding box center [43, 98] width 55 height 38
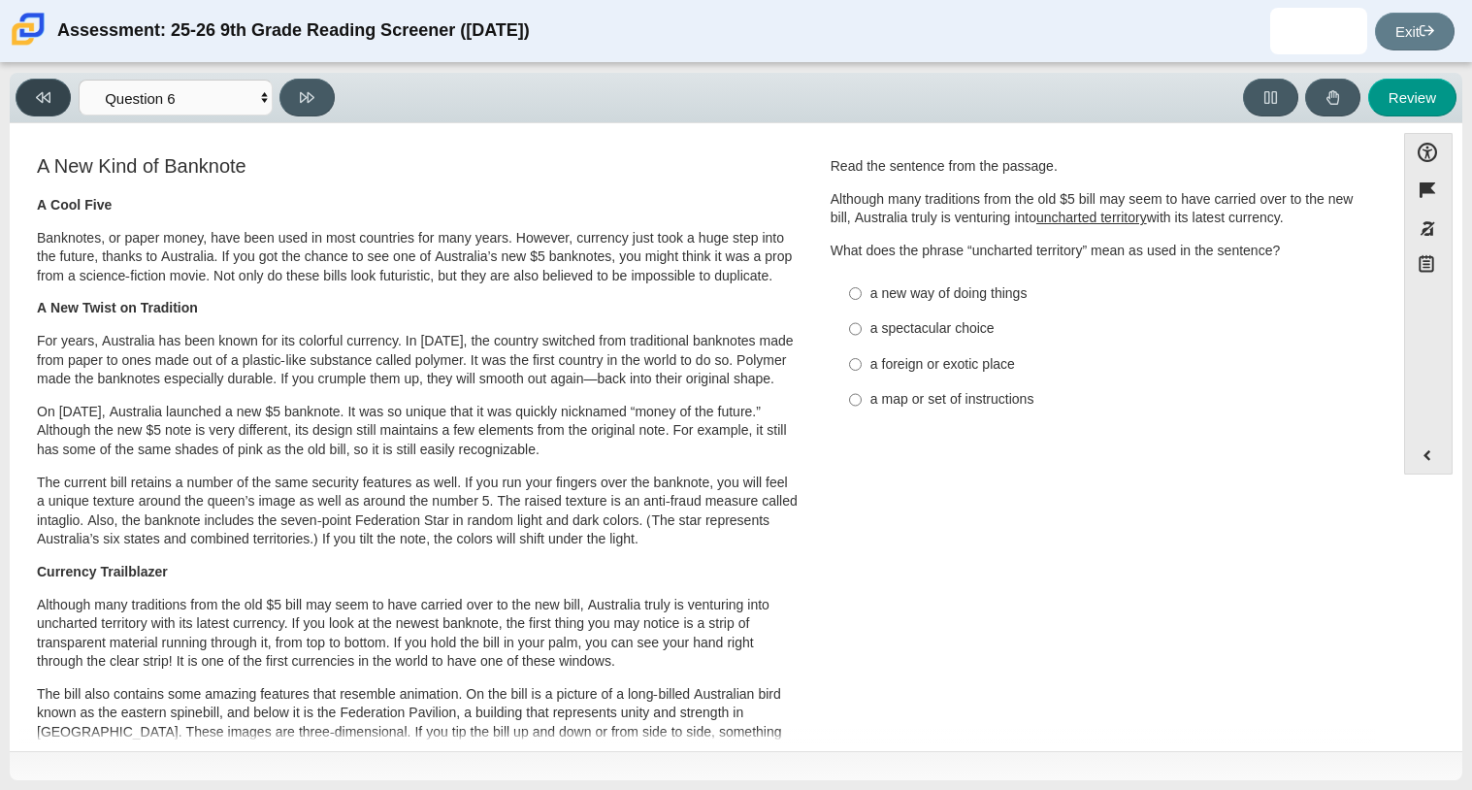
click at [47, 110] on button at bounding box center [43, 98] width 55 height 38
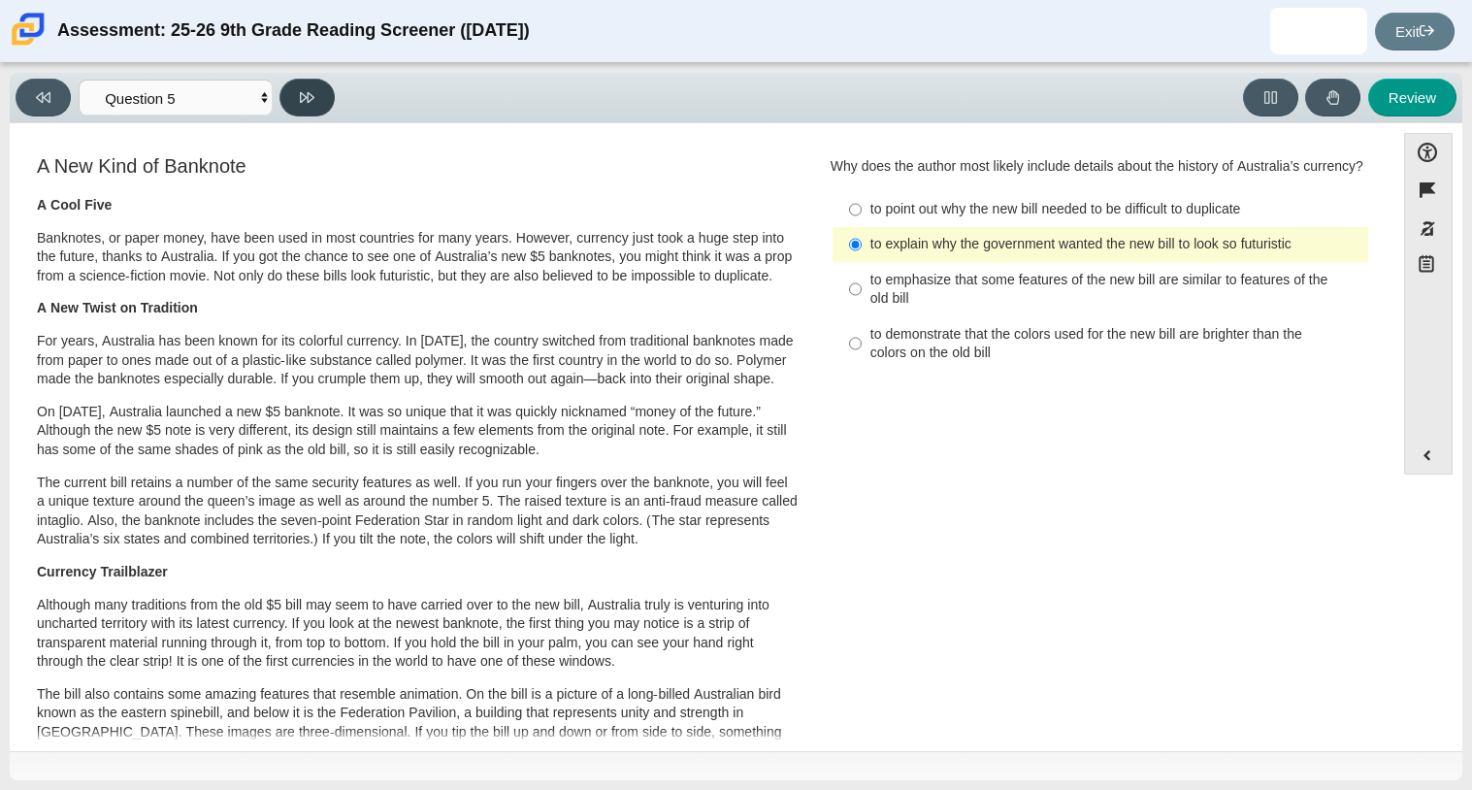
click at [321, 108] on button at bounding box center [306, 98] width 55 height 38
select select "69146e31-7b3d-4a3e-9ce6-f30c24342ae0"
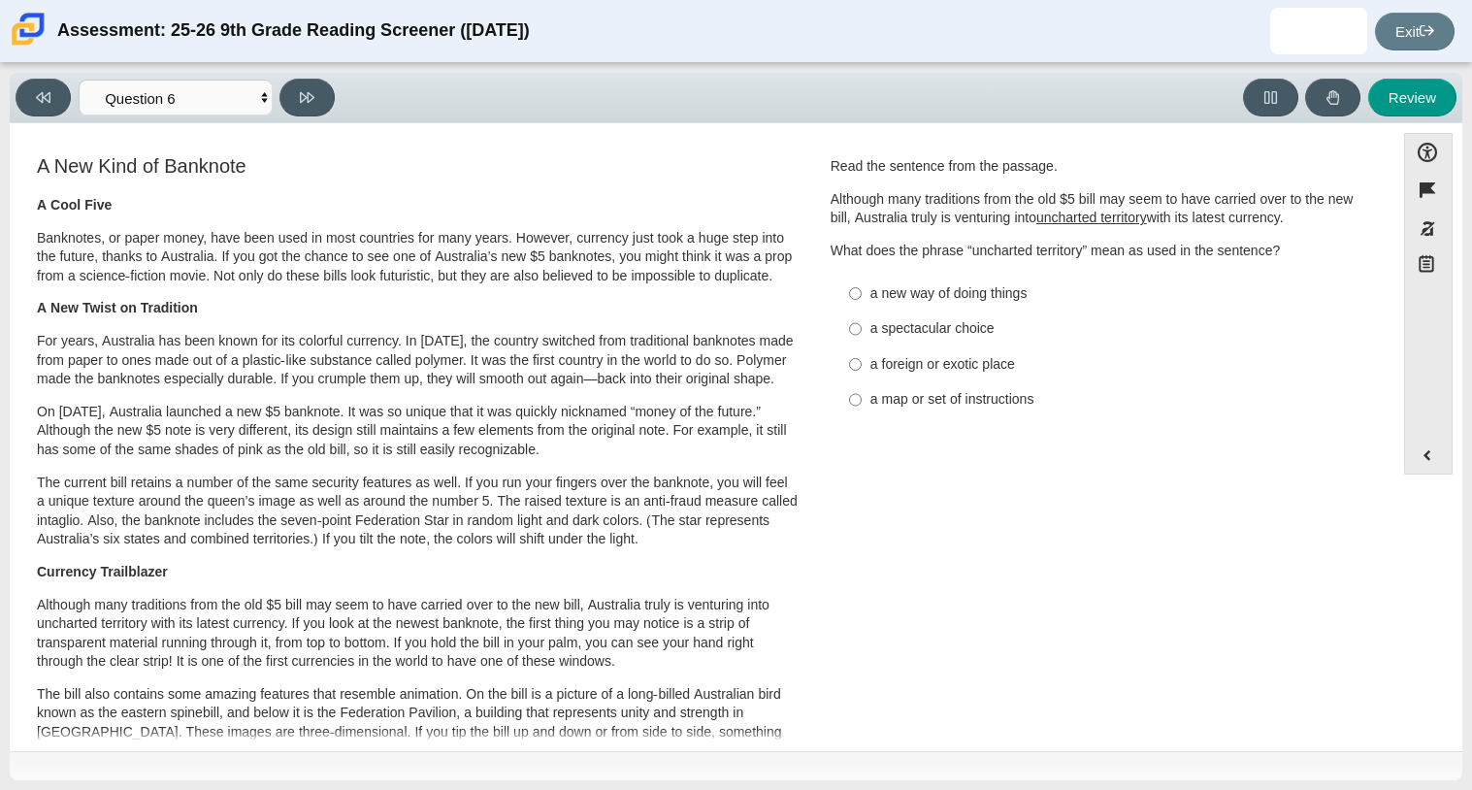
click at [252, 128] on div "Accessibility options Close Color scheme Font size Zoom Change the background a…" at bounding box center [736, 437] width 1453 height 628
